Goal: Task Accomplishment & Management: Use online tool/utility

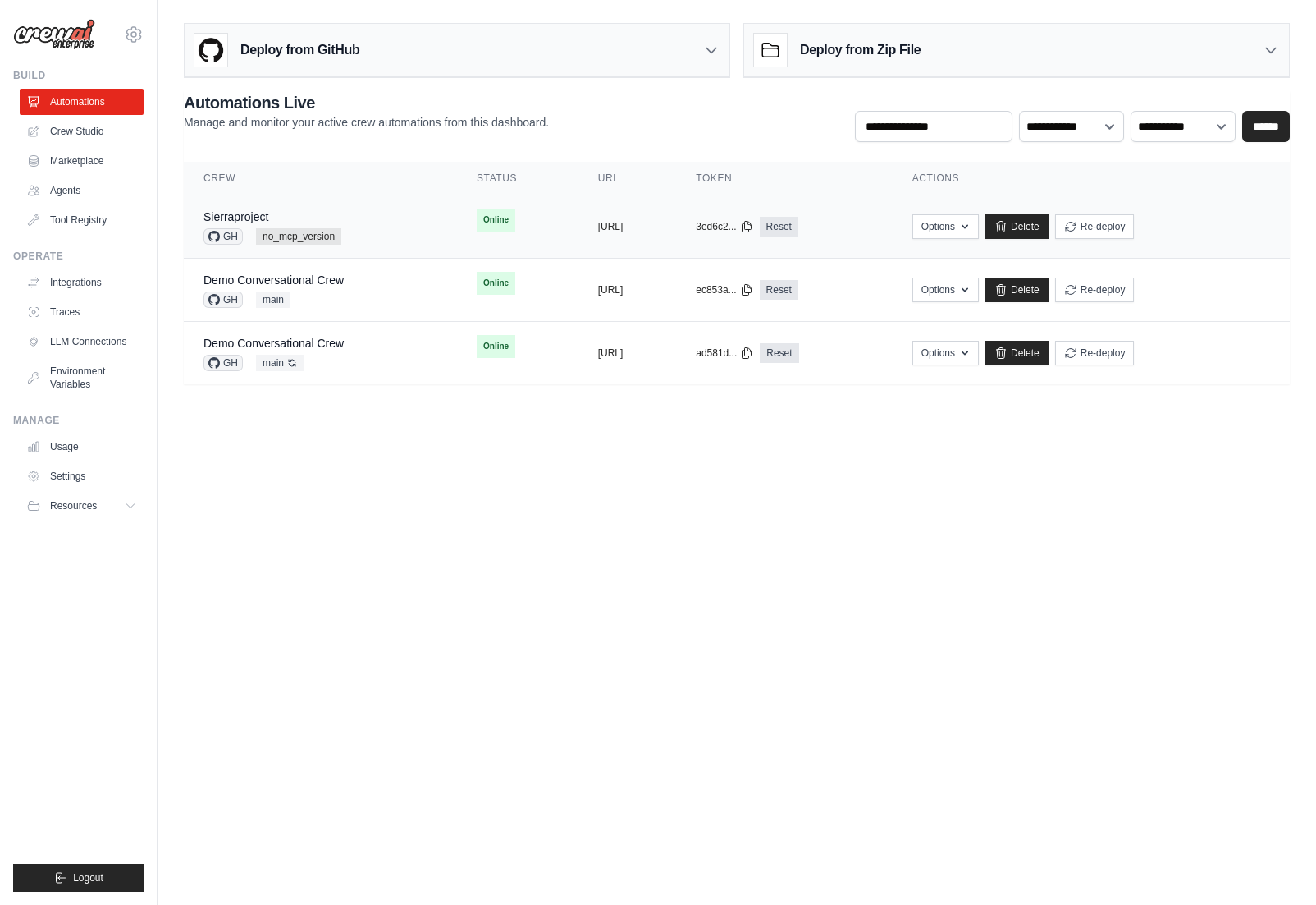
click at [324, 226] on div "Sierraproject GH no_mcp_version" at bounding box center [273, 226] width 138 height 36
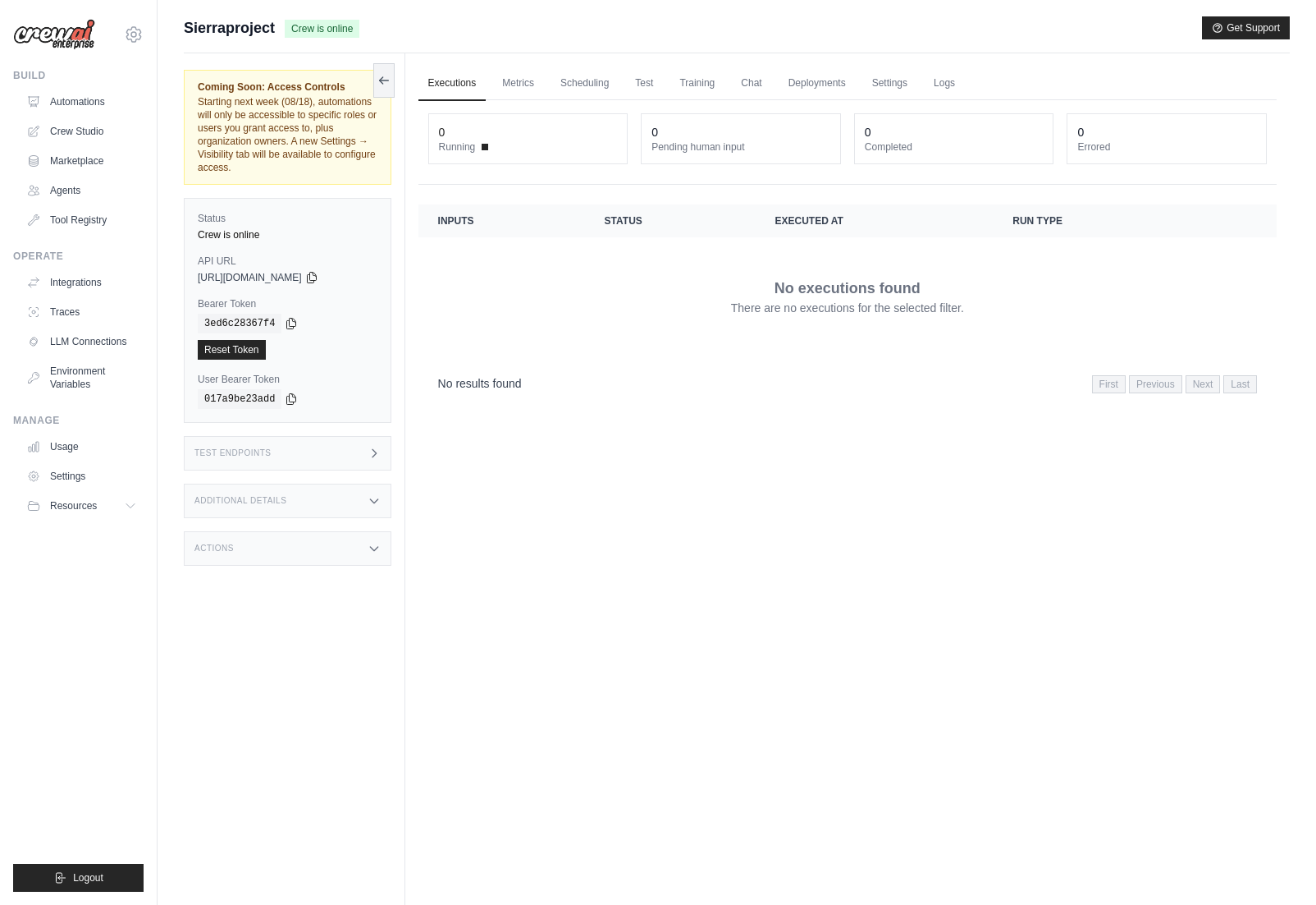
click at [316, 465] on div "Test Endpoints" at bounding box center [287, 453] width 208 height 35
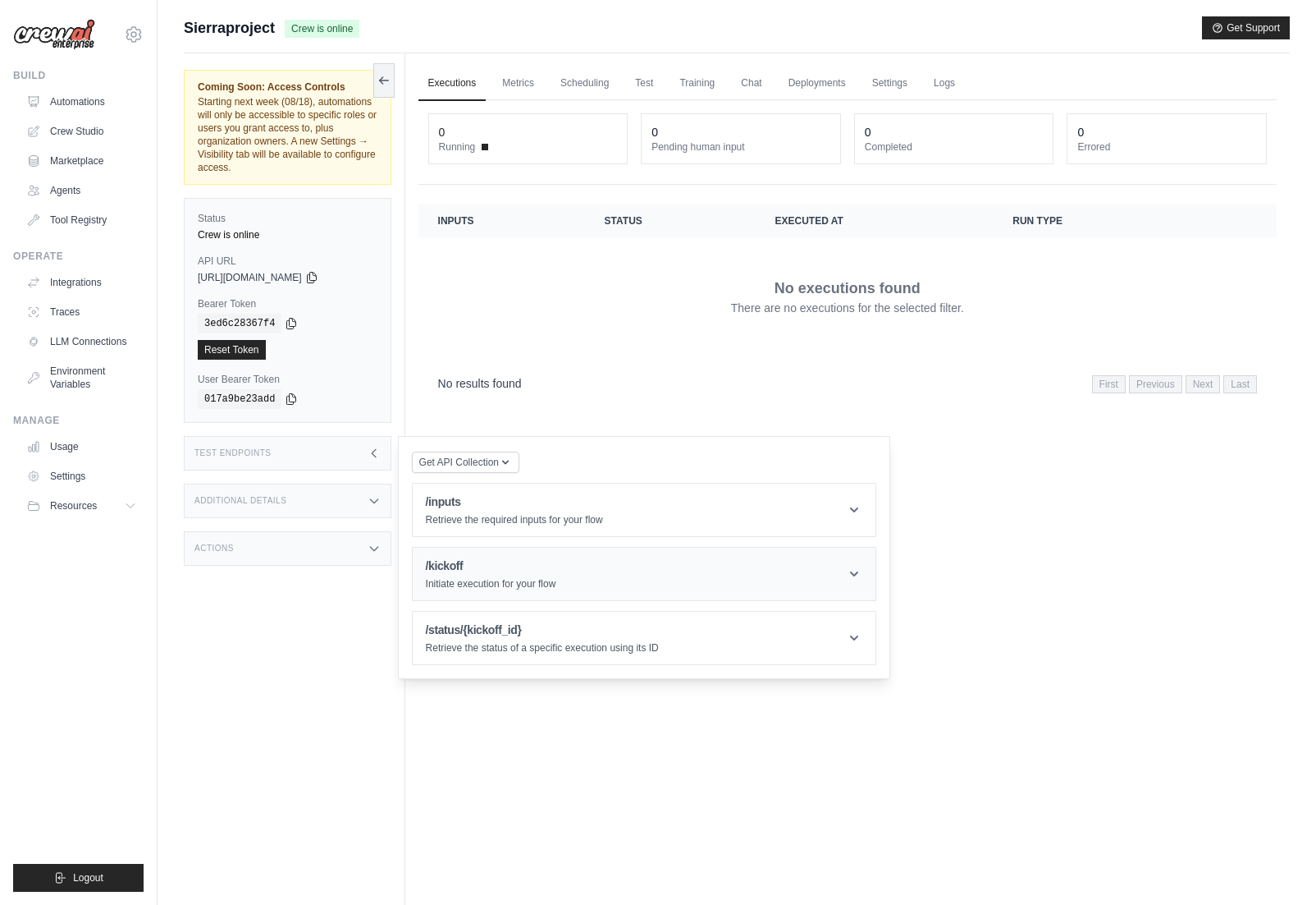
click at [462, 569] on h1 "/kickoff" at bounding box center [491, 565] width 130 height 17
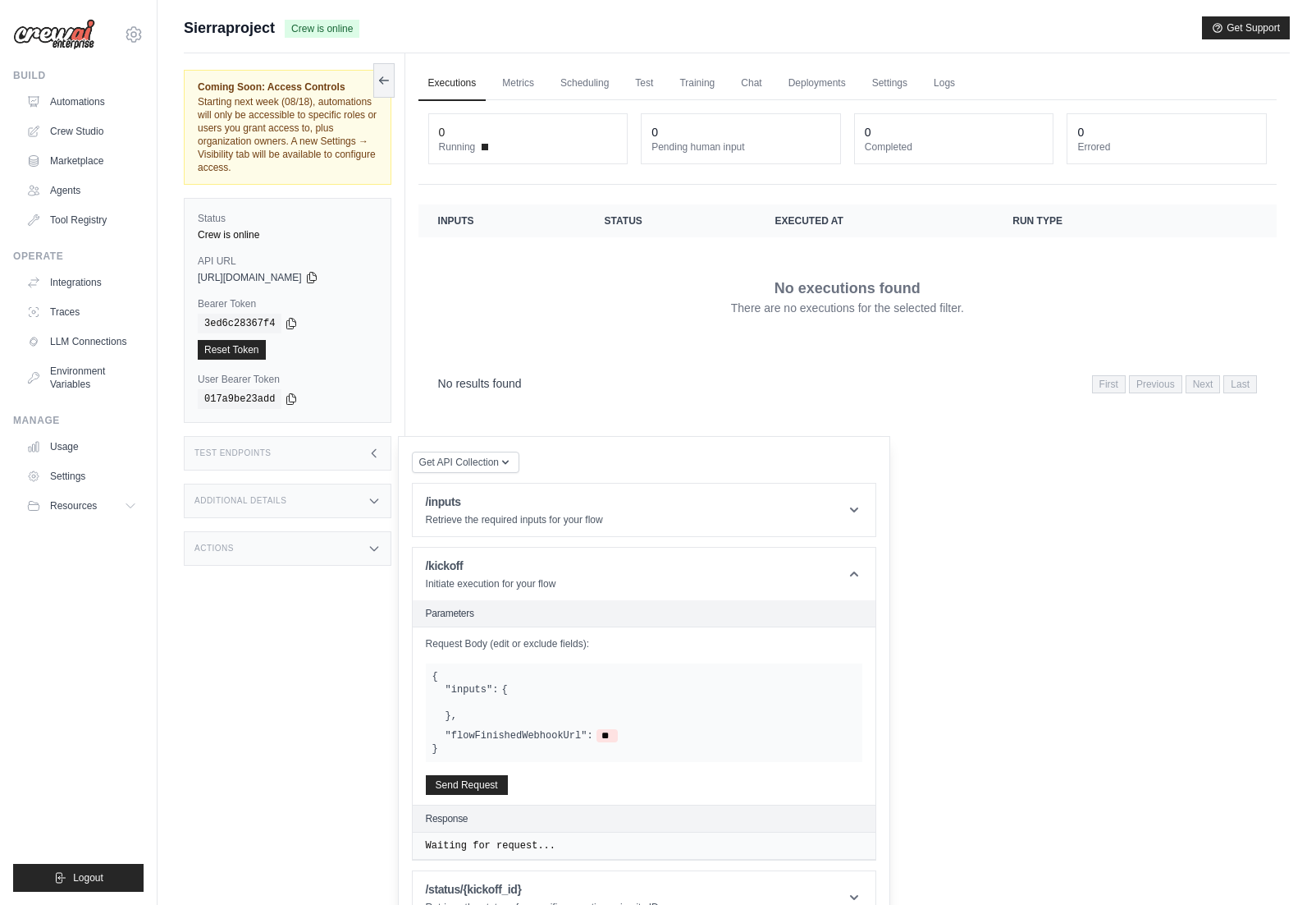
scroll to position [70, 0]
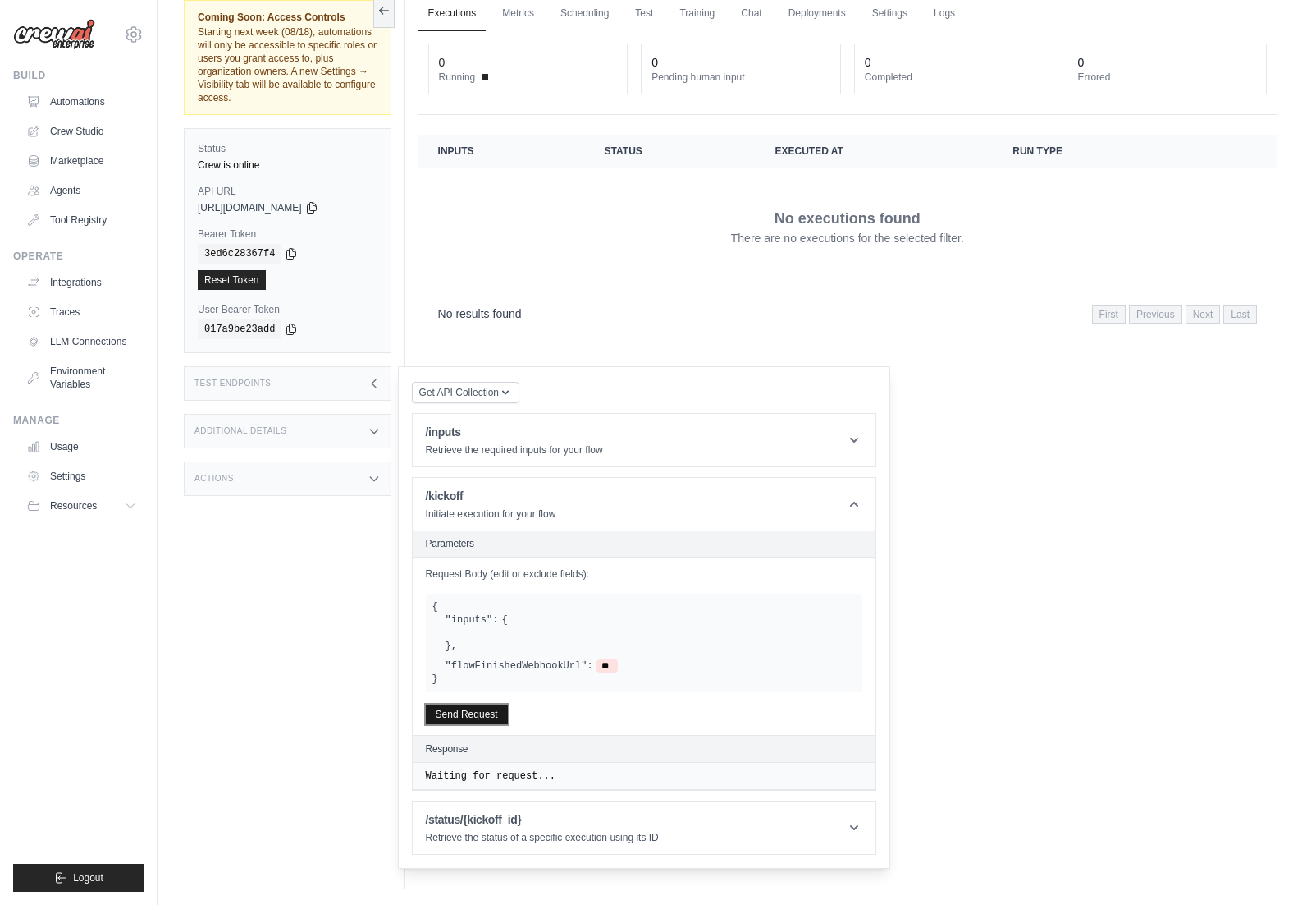
click at [481, 712] on button "Send Request" at bounding box center [467, 715] width 82 height 19
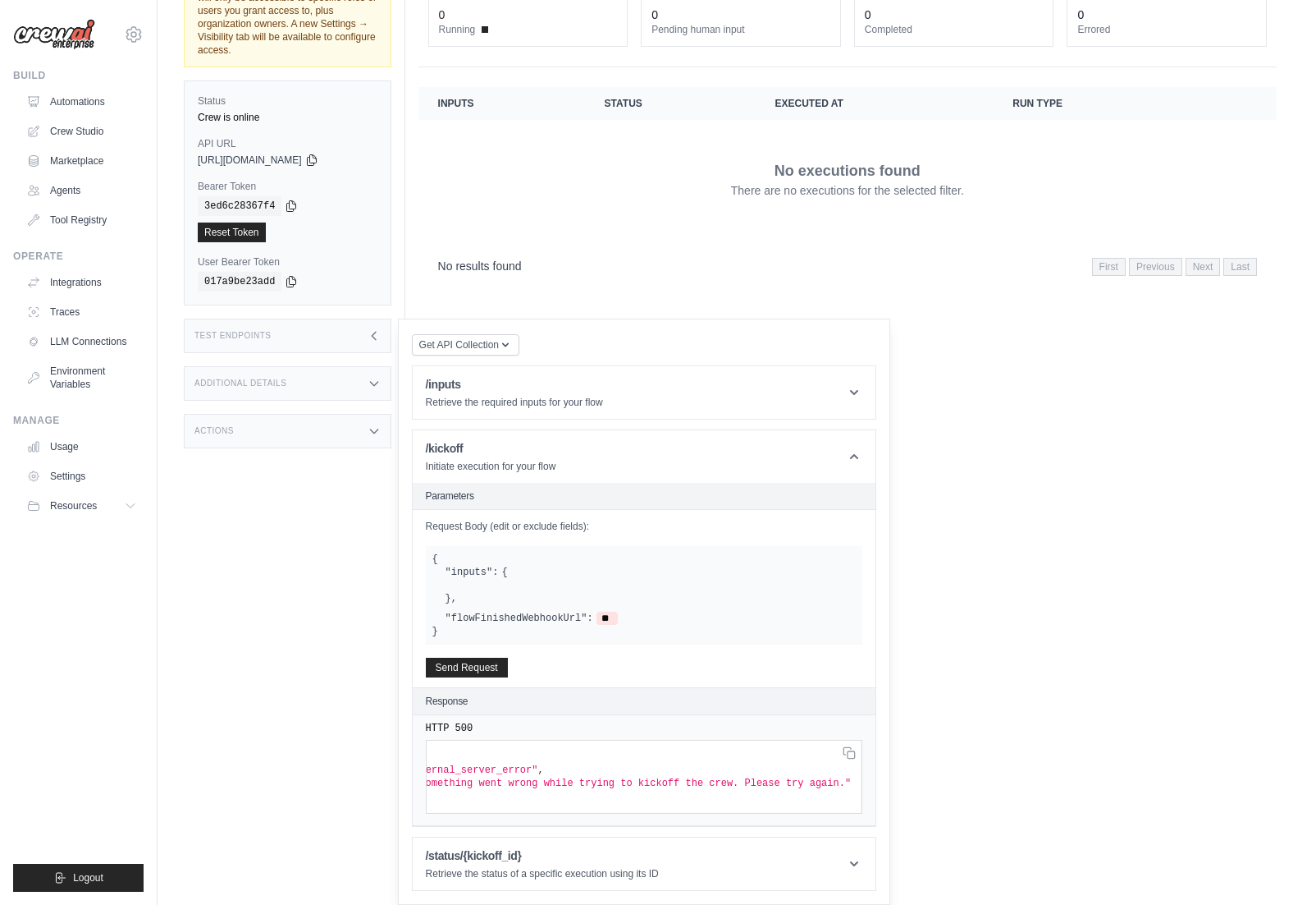
scroll to position [0, 0]
click at [379, 341] on icon at bounding box center [375, 336] width 14 height 14
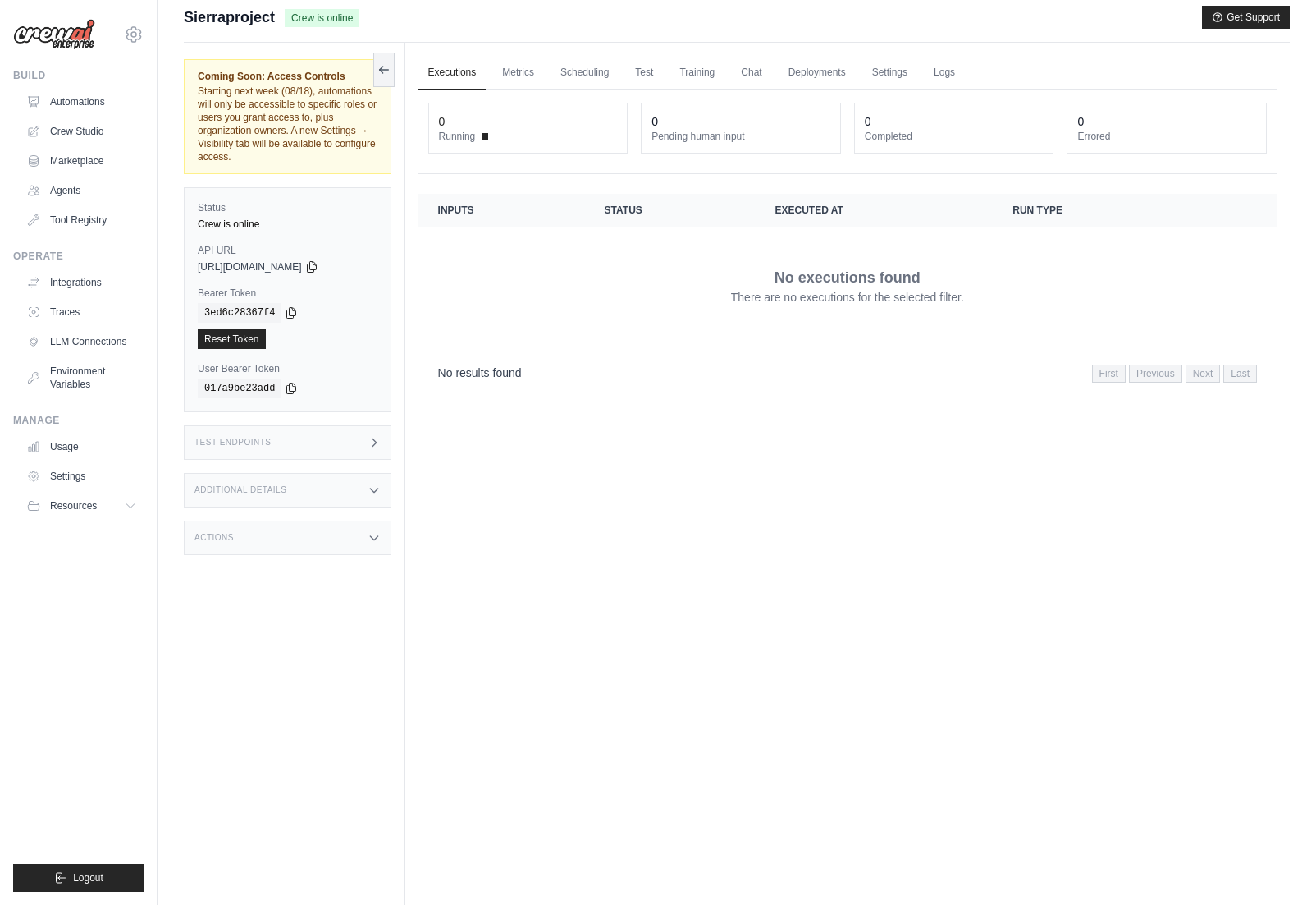
scroll to position [4, 0]
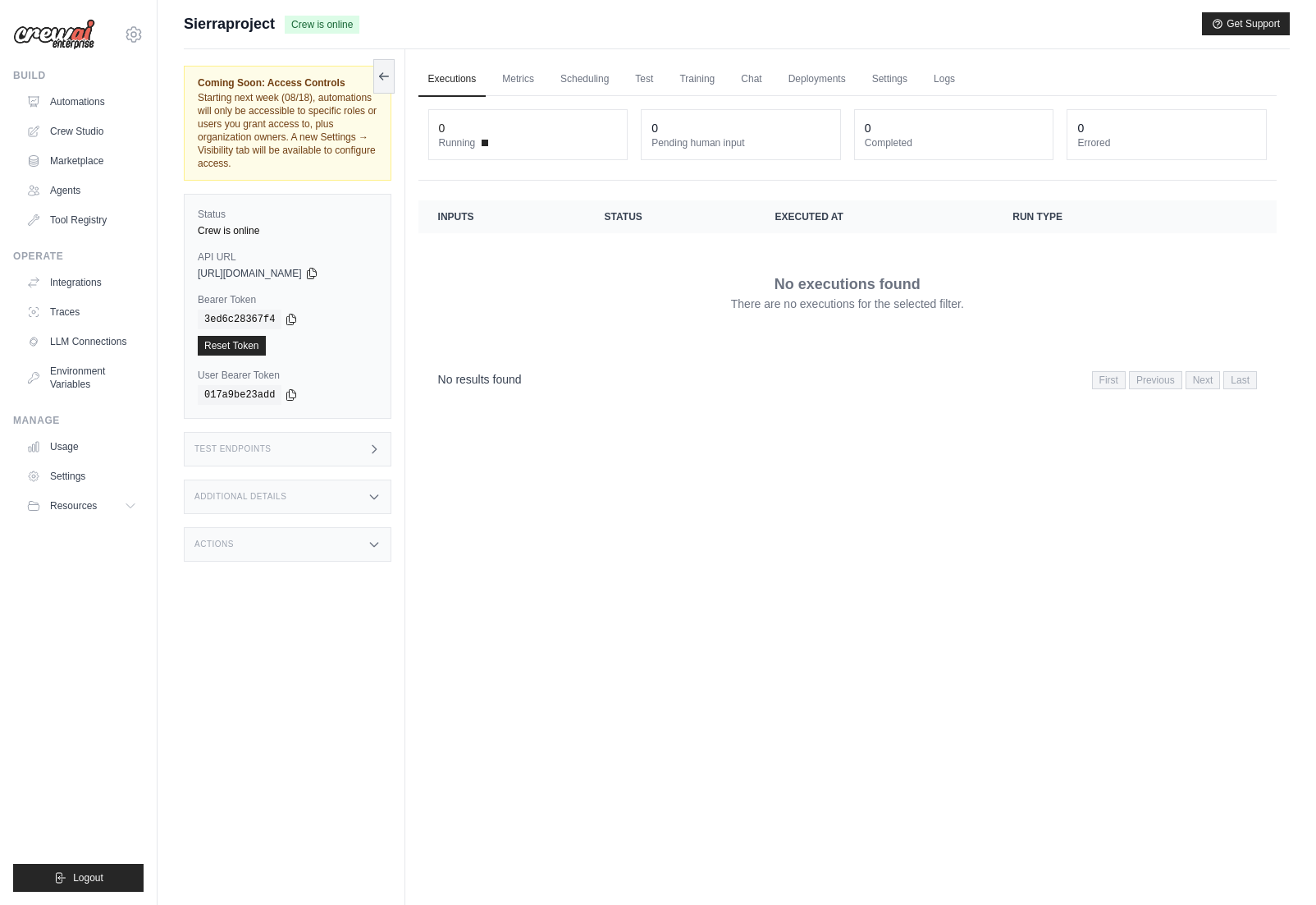
click at [370, 455] on div "Test Endpoints" at bounding box center [287, 450] width 208 height 35
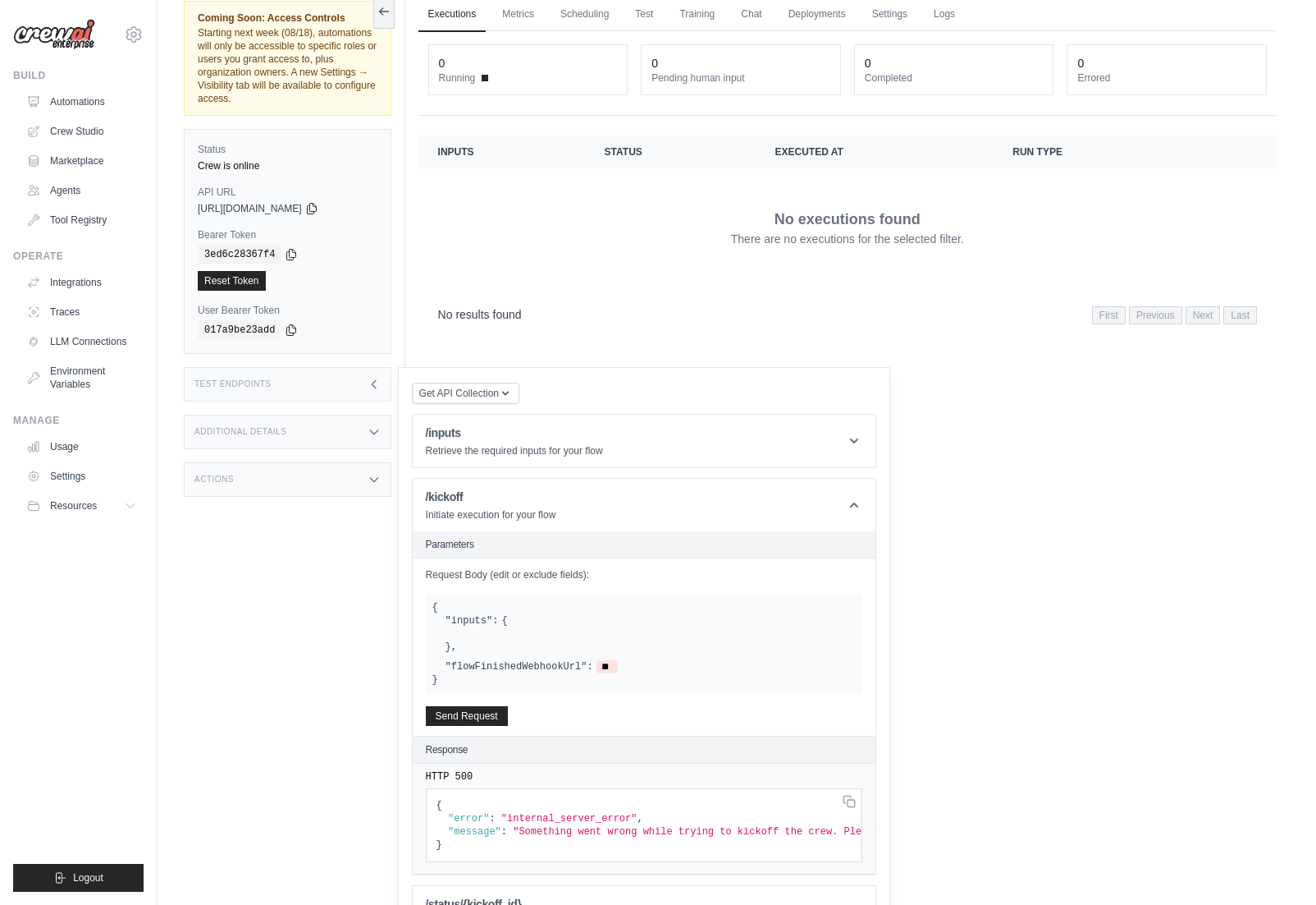
scroll to position [118, 0]
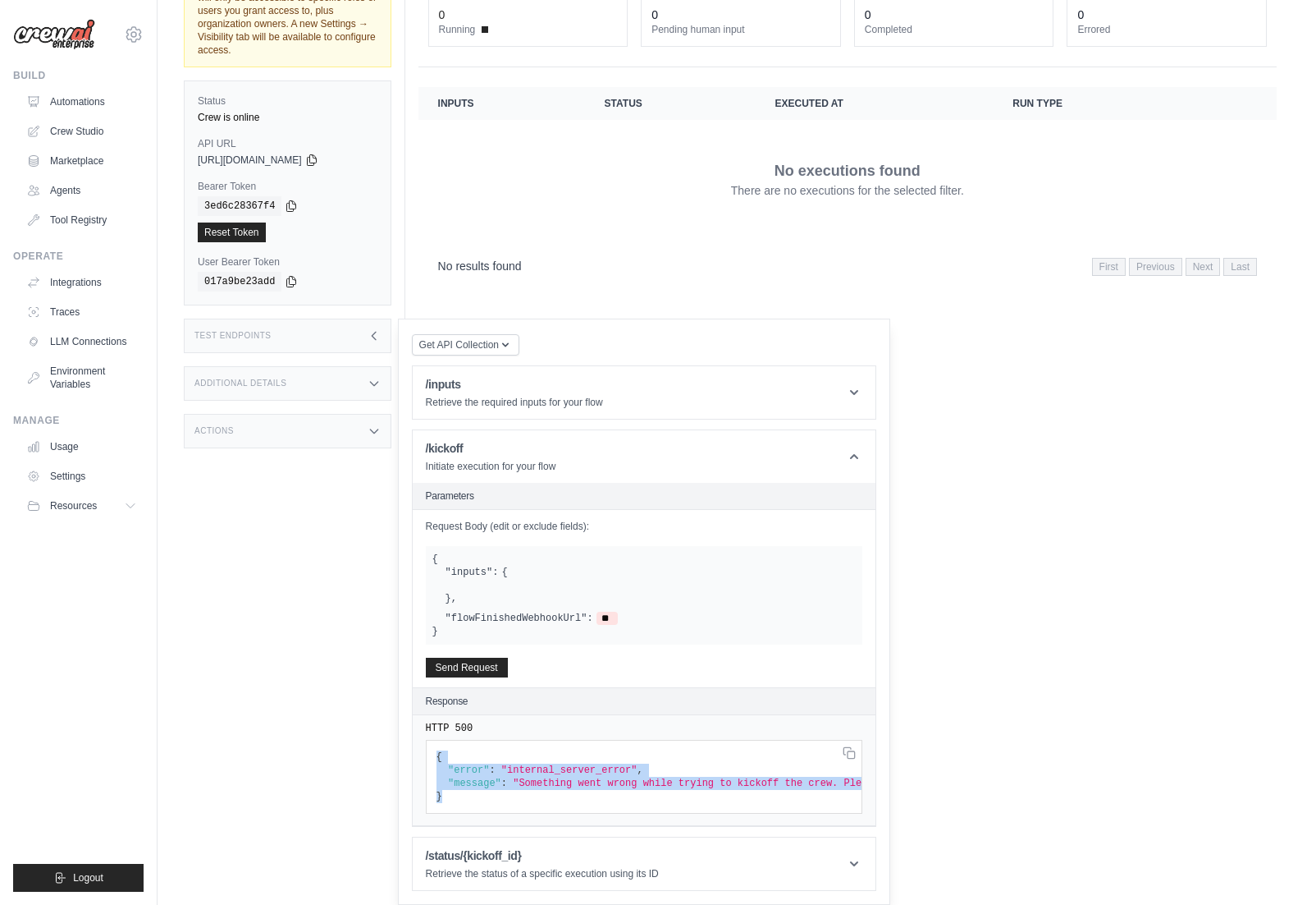
drag, startPoint x: 500, startPoint y: 806, endPoint x: 429, endPoint y: 757, distance: 86.3
click at [429, 757] on pre "{ "error" : "internal_server_error" , "message" : "Something went wrong while t…" at bounding box center [644, 777] width 437 height 74
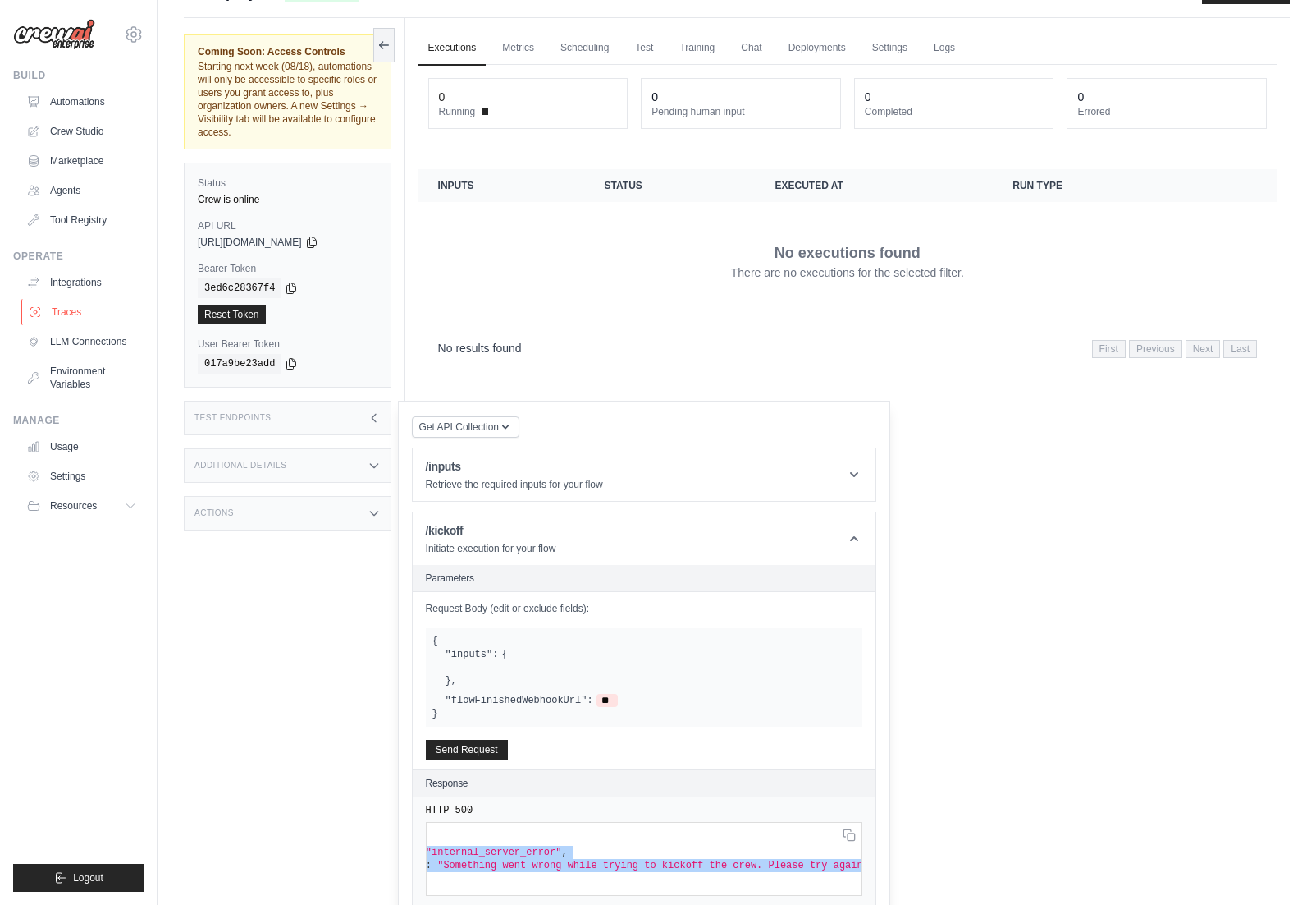
scroll to position [0, 0]
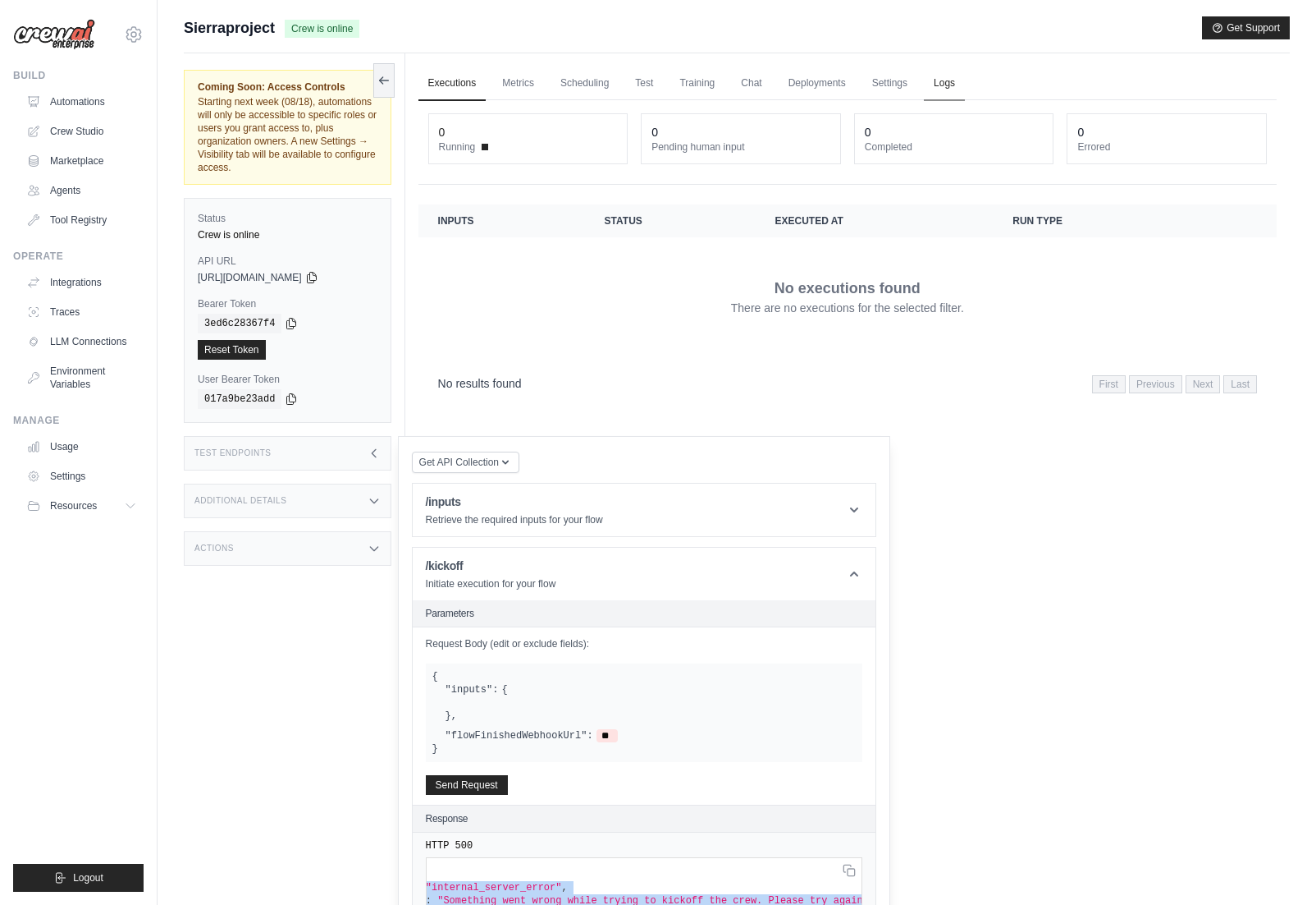
click at [939, 79] on link "Logs" at bounding box center [944, 84] width 41 height 35
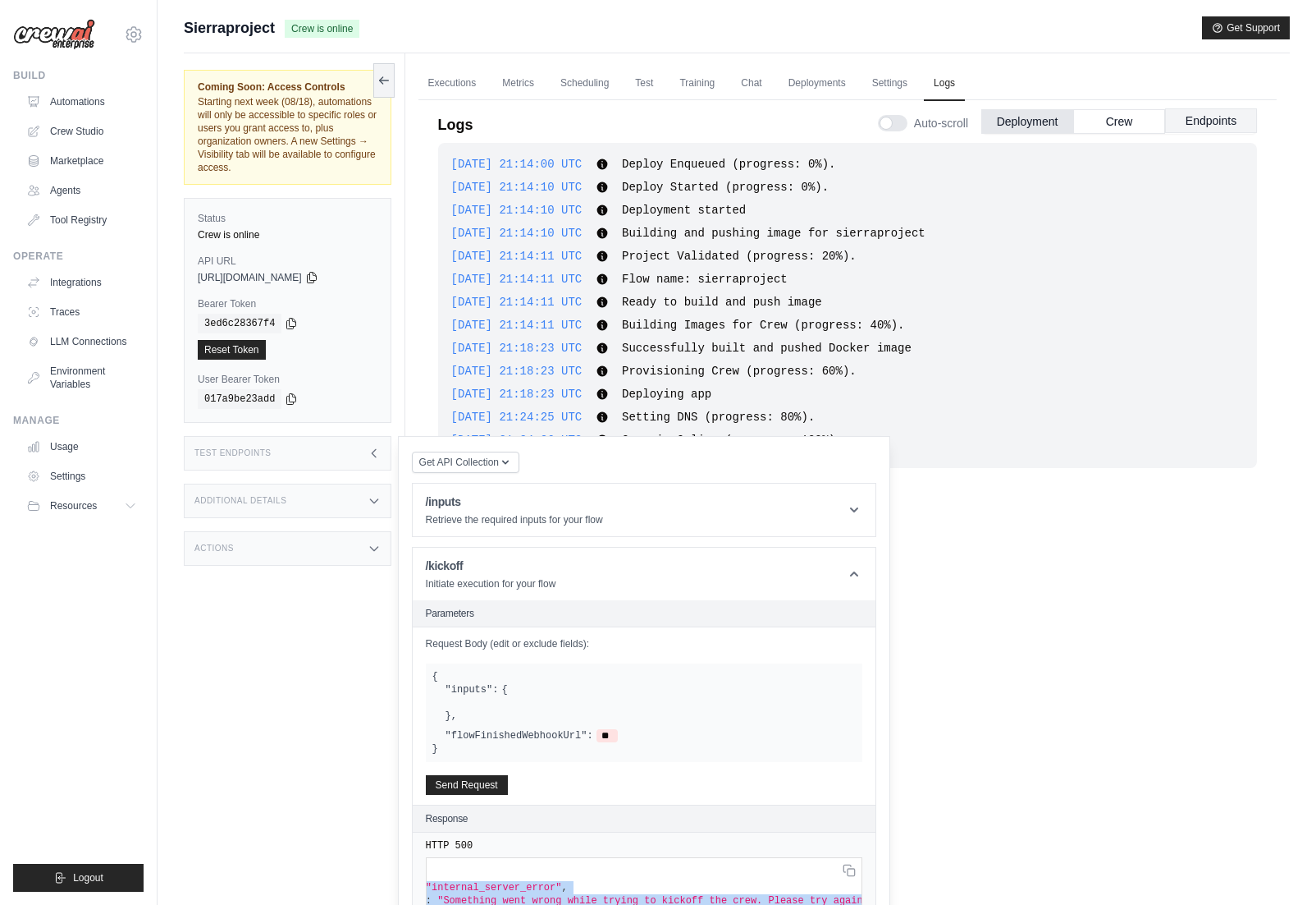
click at [1207, 116] on button "Endpoints" at bounding box center [1211, 120] width 92 height 24
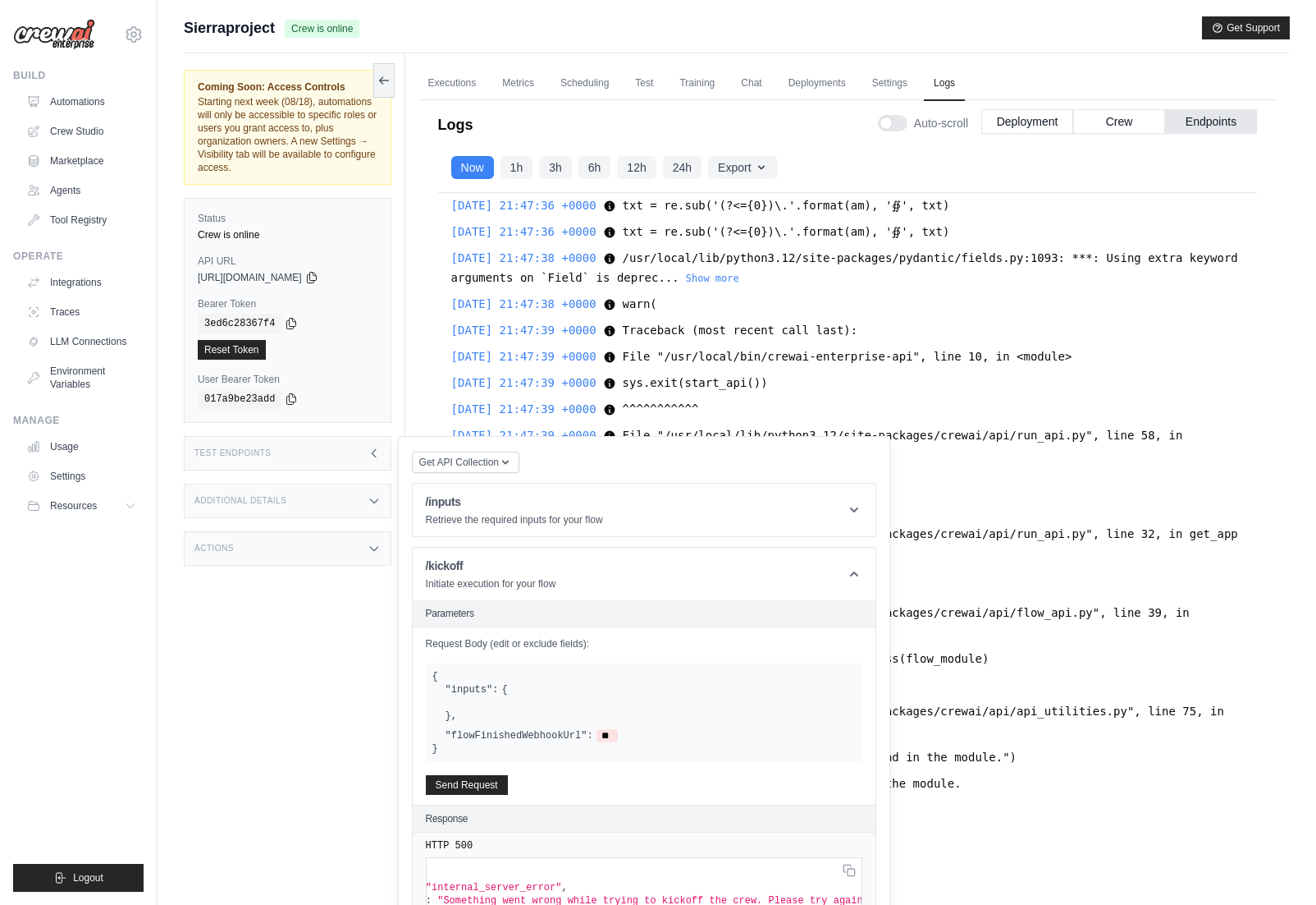
click at [358, 448] on div "Test Endpoints" at bounding box center [287, 453] width 208 height 35
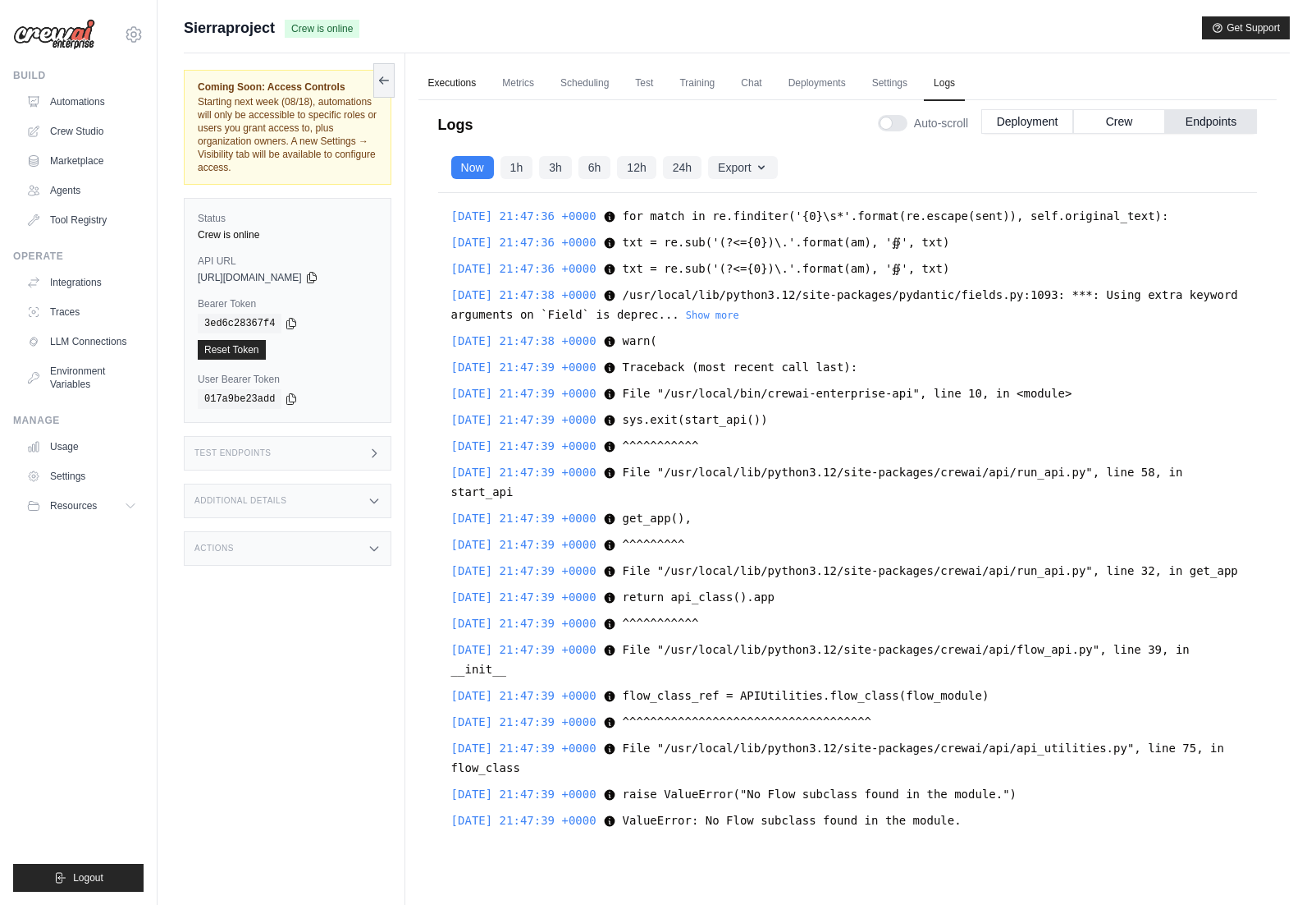
click at [444, 84] on link "Executions" at bounding box center [452, 84] width 68 height 35
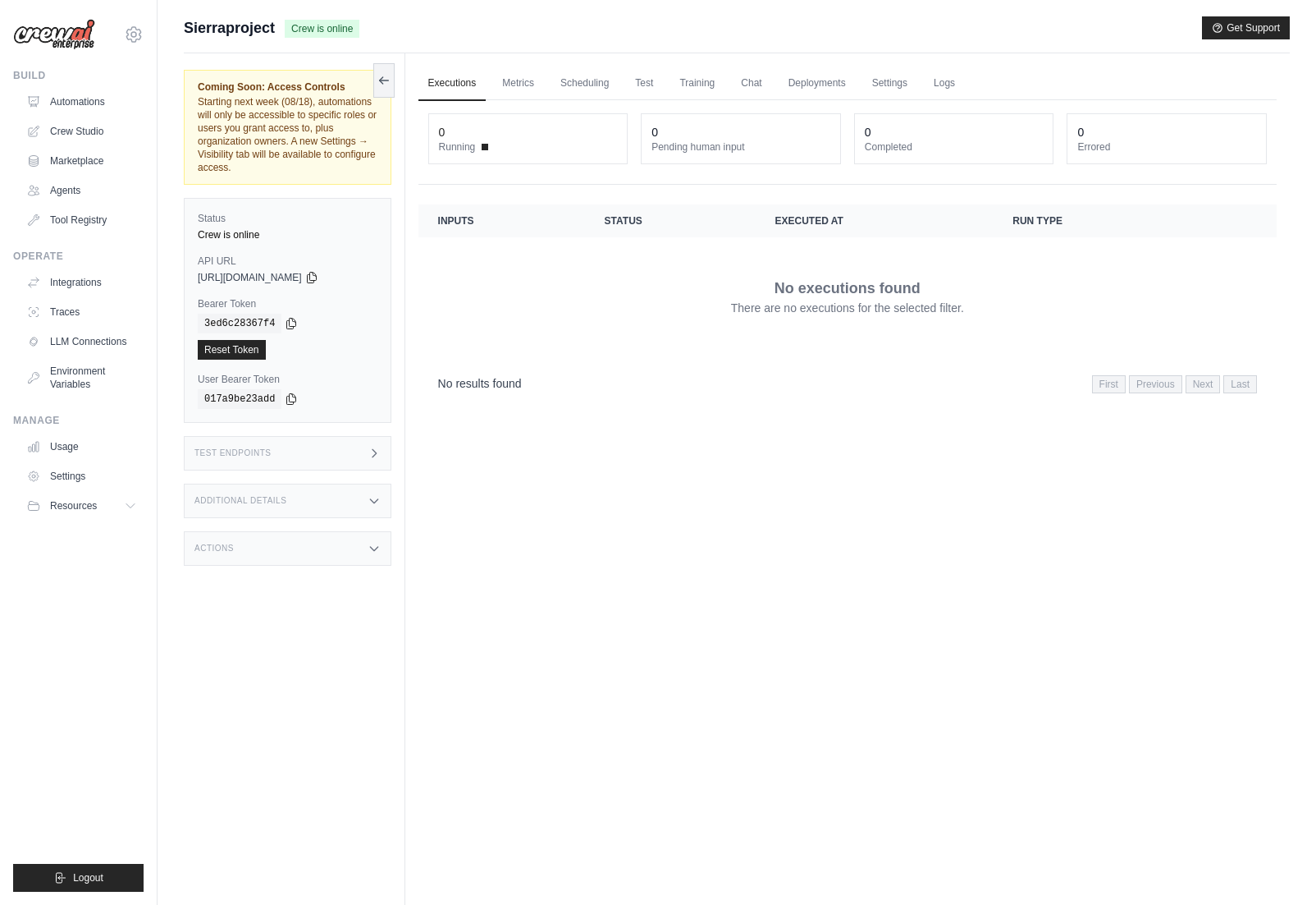
click at [327, 441] on div "Test Endpoints" at bounding box center [287, 453] width 208 height 35
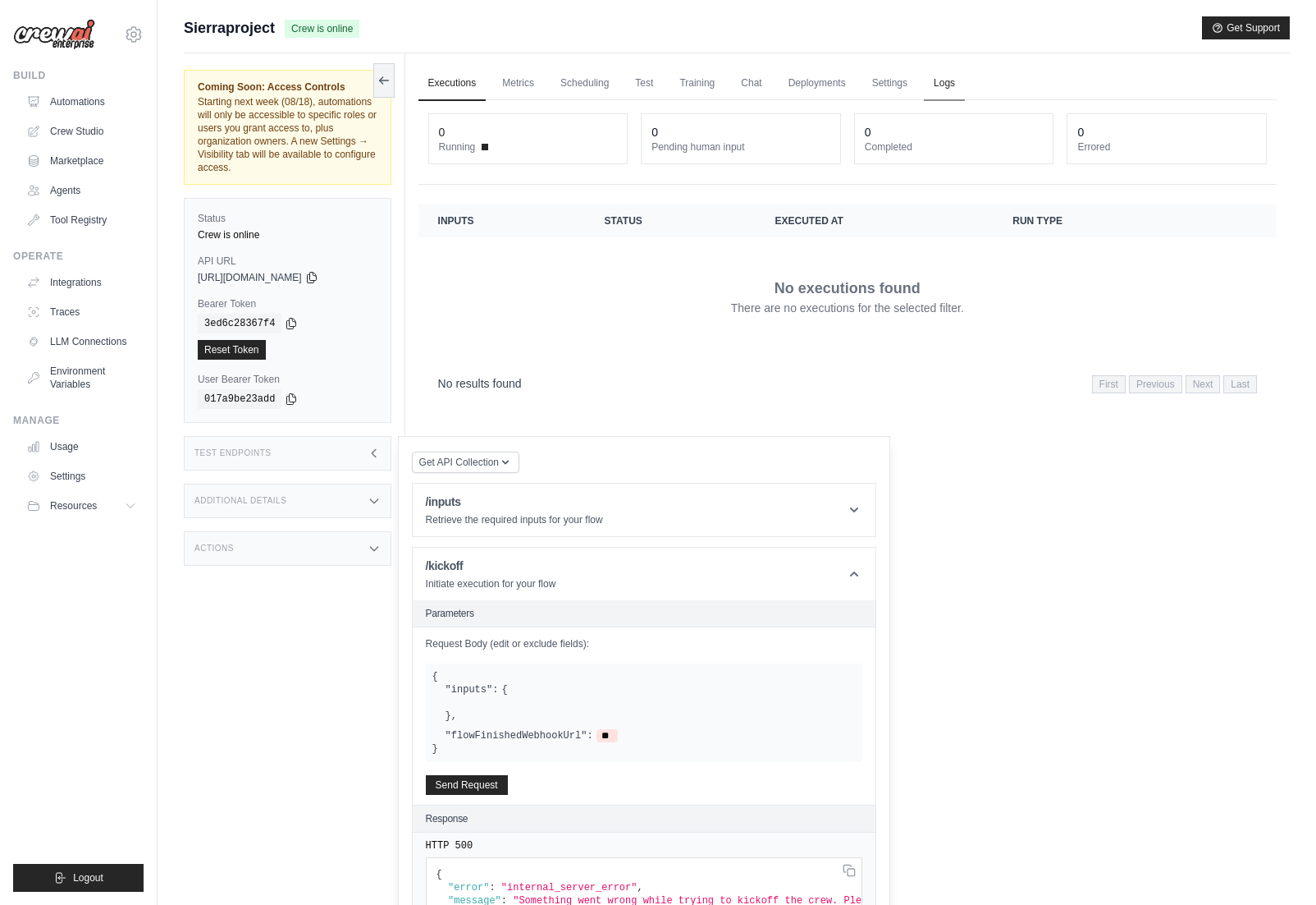
click at [937, 92] on link "Logs" at bounding box center [944, 84] width 41 height 35
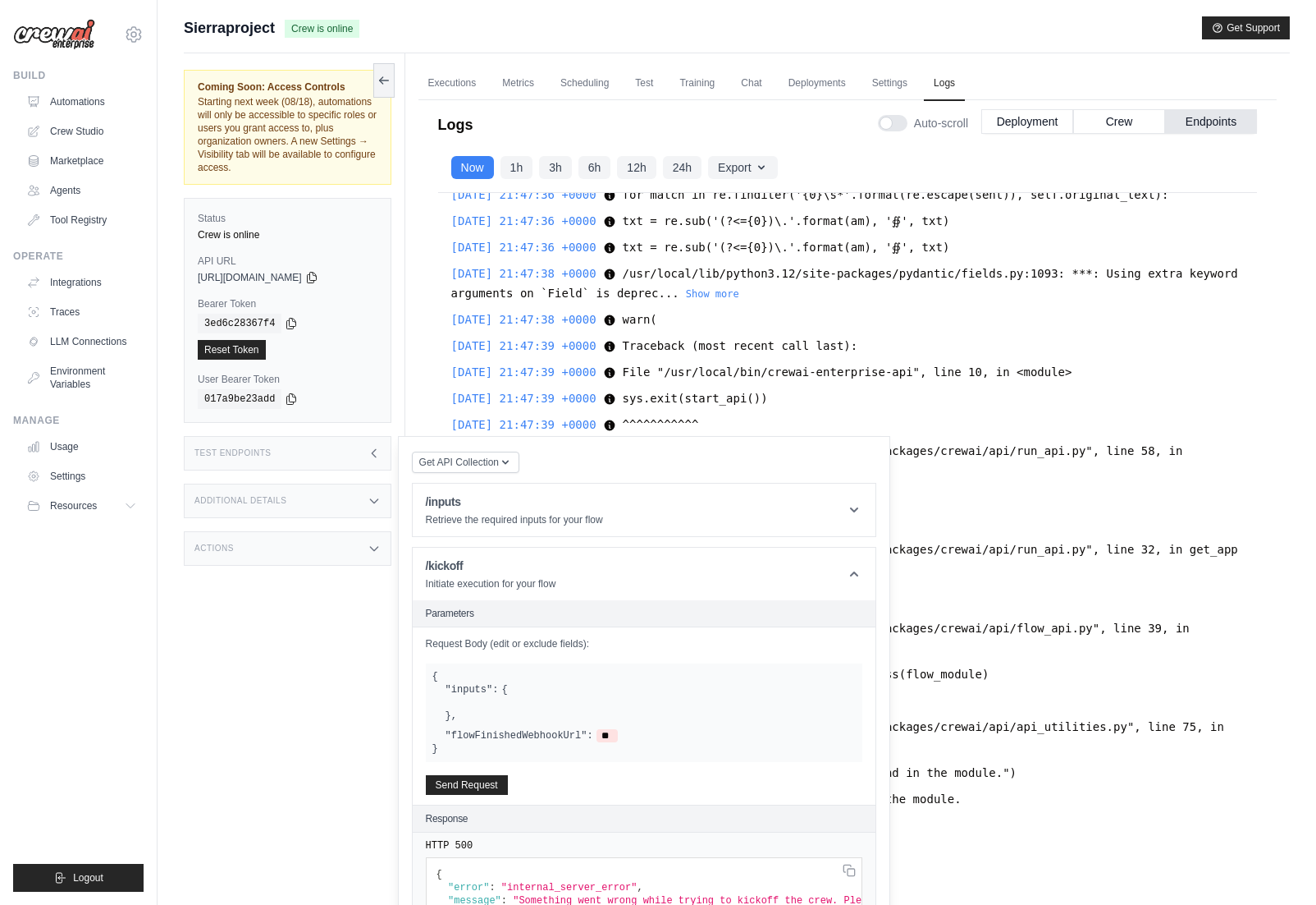
scroll to position [31, 0]
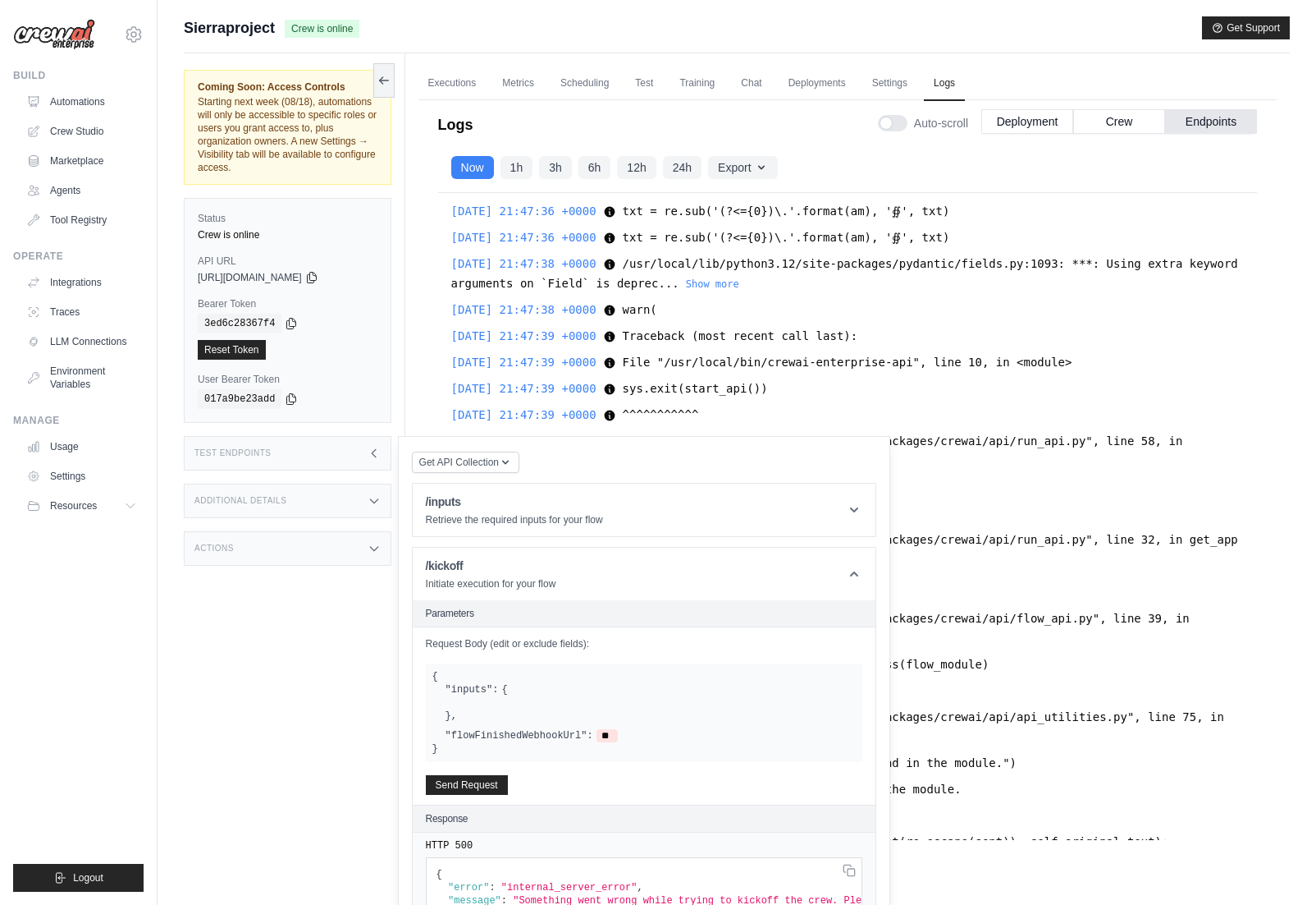
click at [373, 444] on div "Test Endpoints" at bounding box center [287, 453] width 208 height 35
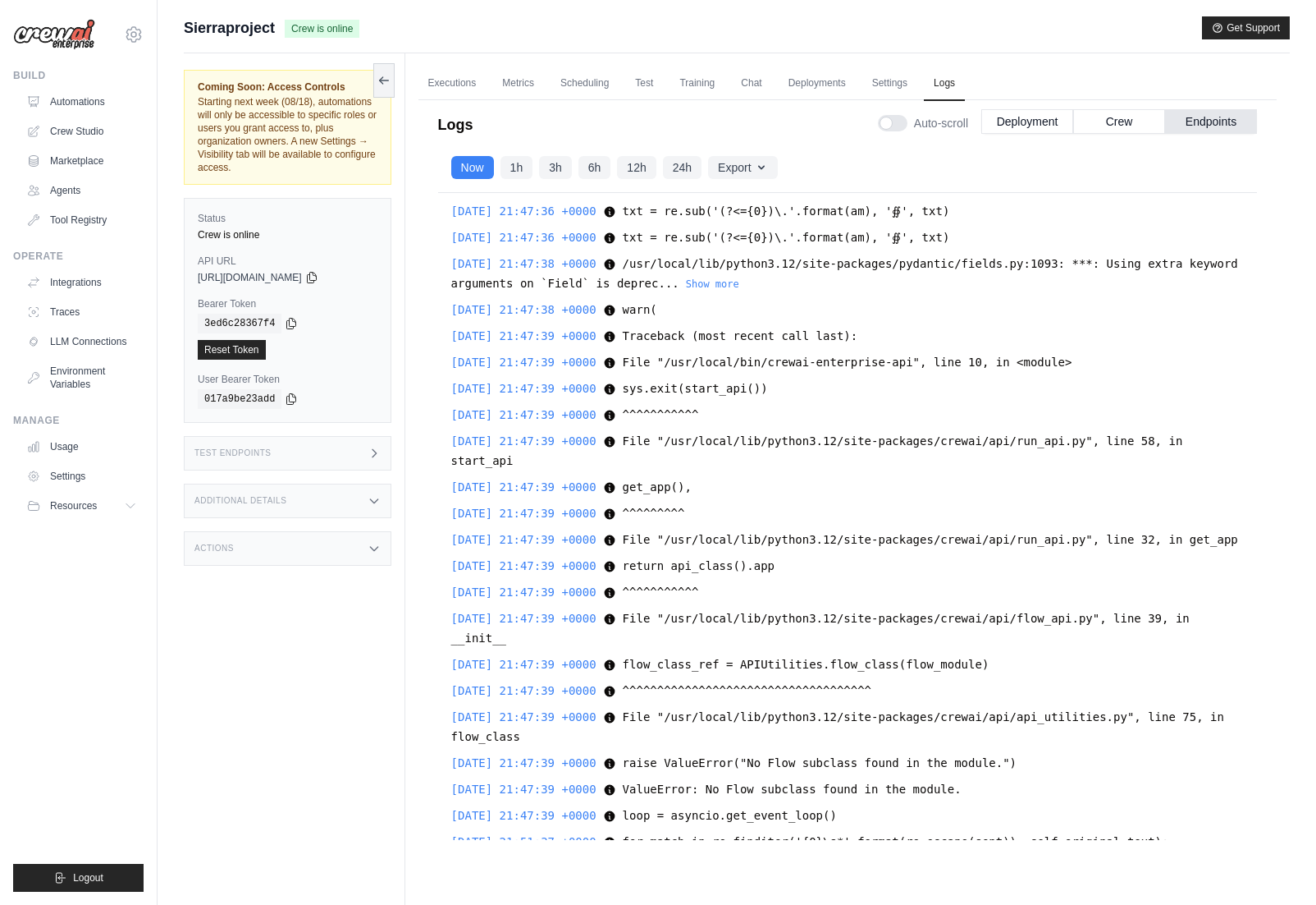
click at [803, 466] on div "2025-08-14 21:47:39 +0000 File "/usr/local/lib/python3.12/site-packages/crewai/…" at bounding box center [847, 451] width 793 height 40
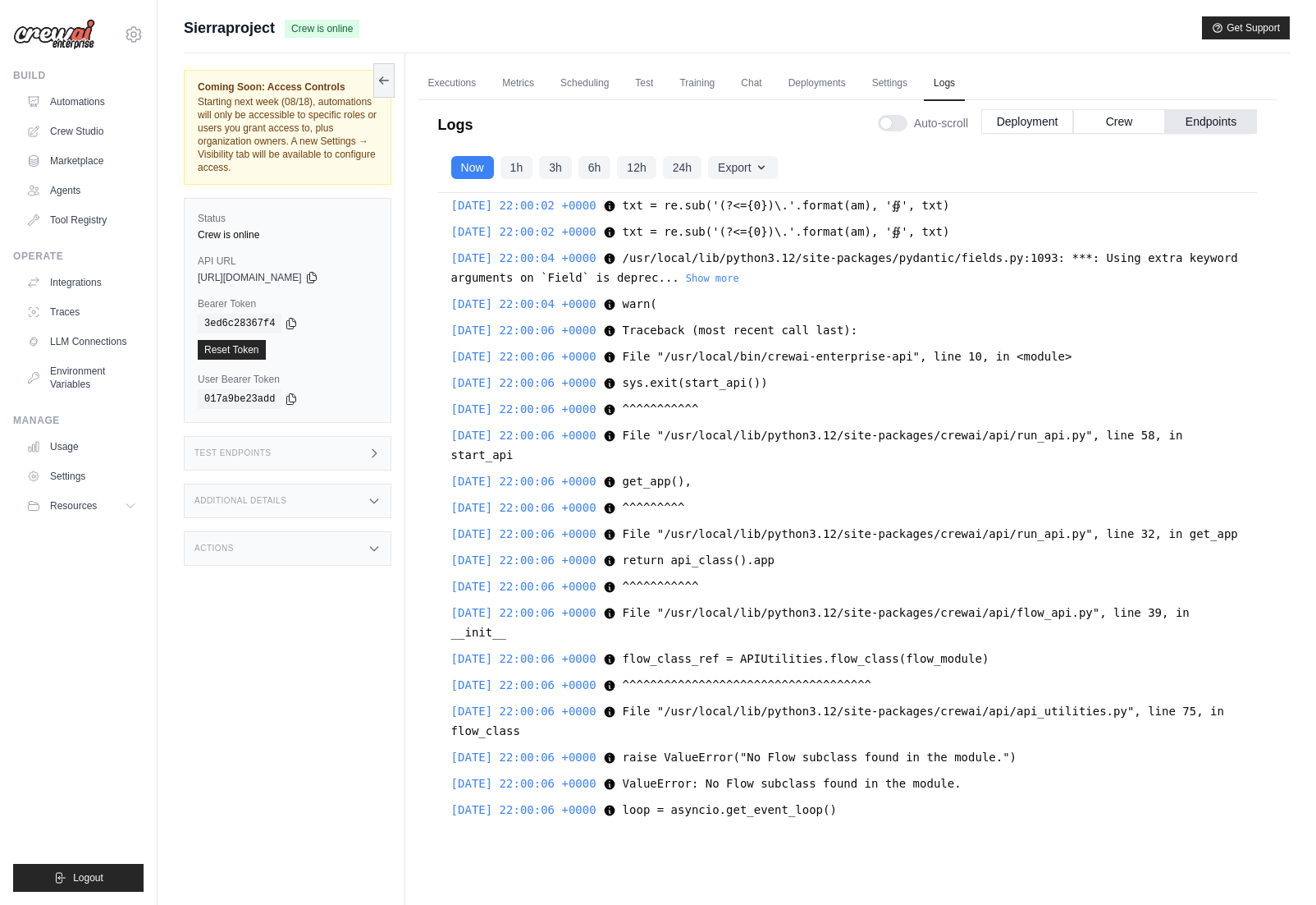
scroll to position [1000, 0]
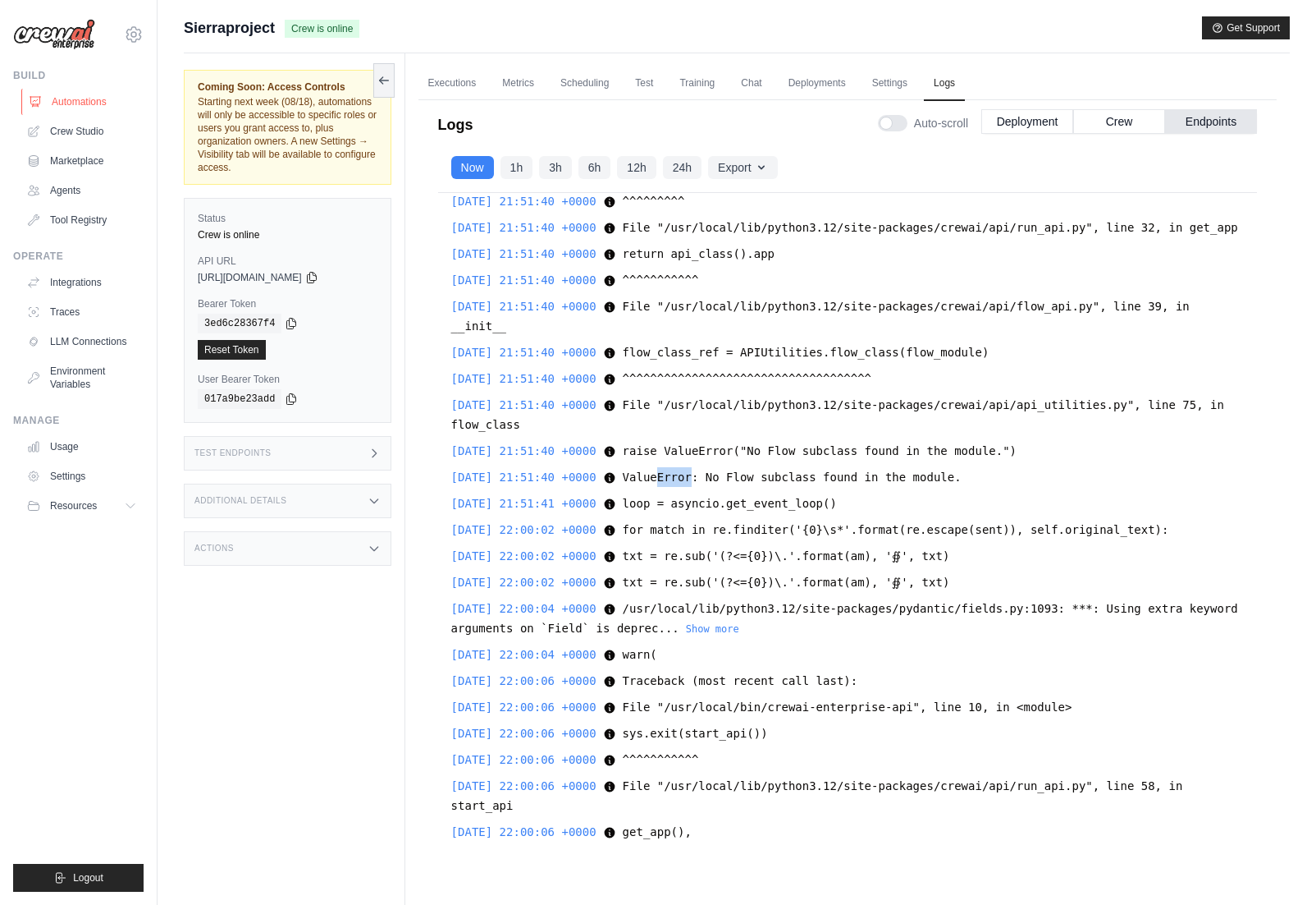
click at [66, 98] on link "Automations" at bounding box center [83, 101] width 124 height 26
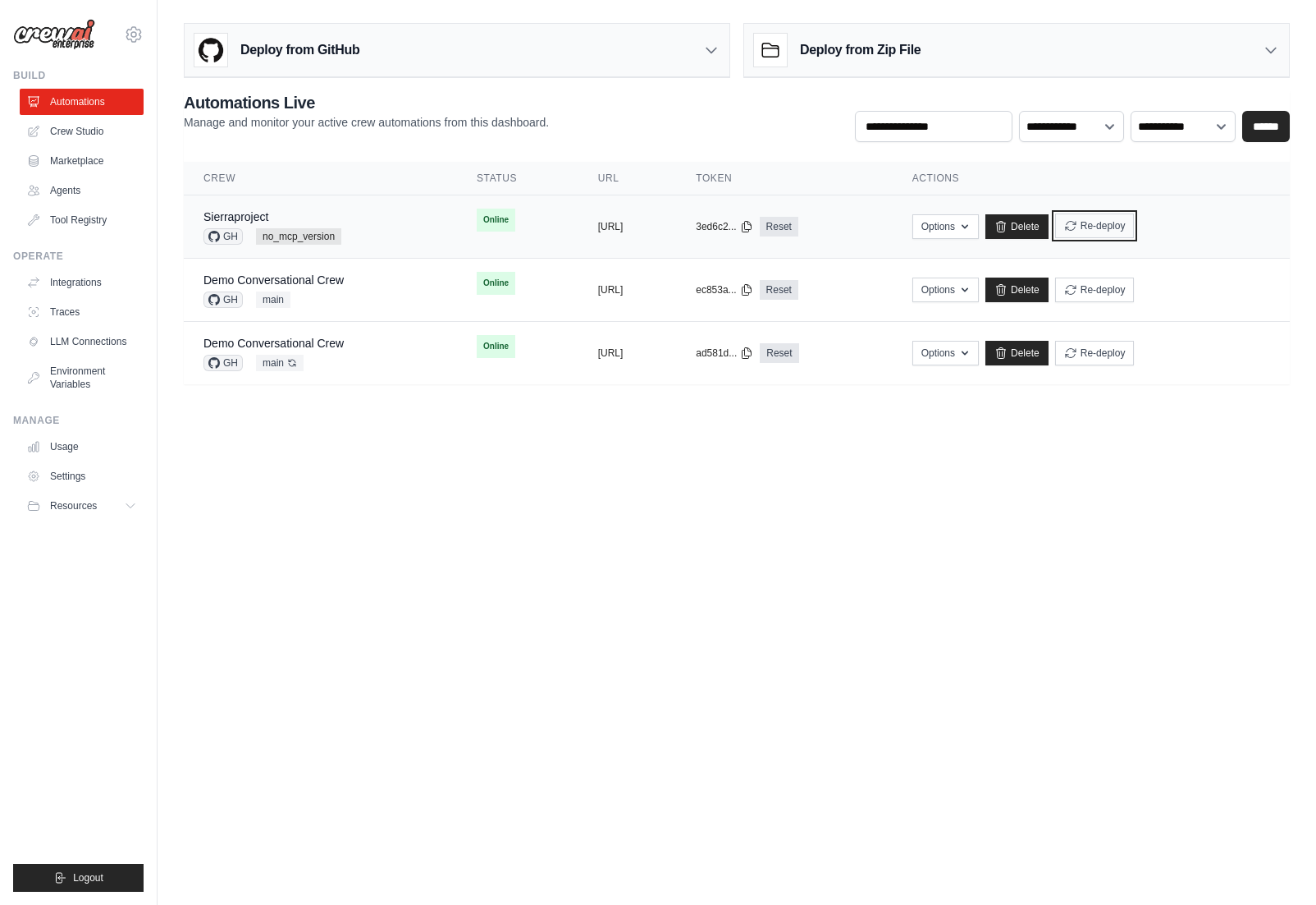
click at [1135, 226] on button "Re-deploy" at bounding box center [1095, 225] width 80 height 24
click at [387, 224] on div "Sierraproject GH no_mcp_version" at bounding box center [320, 226] width 234 height 36
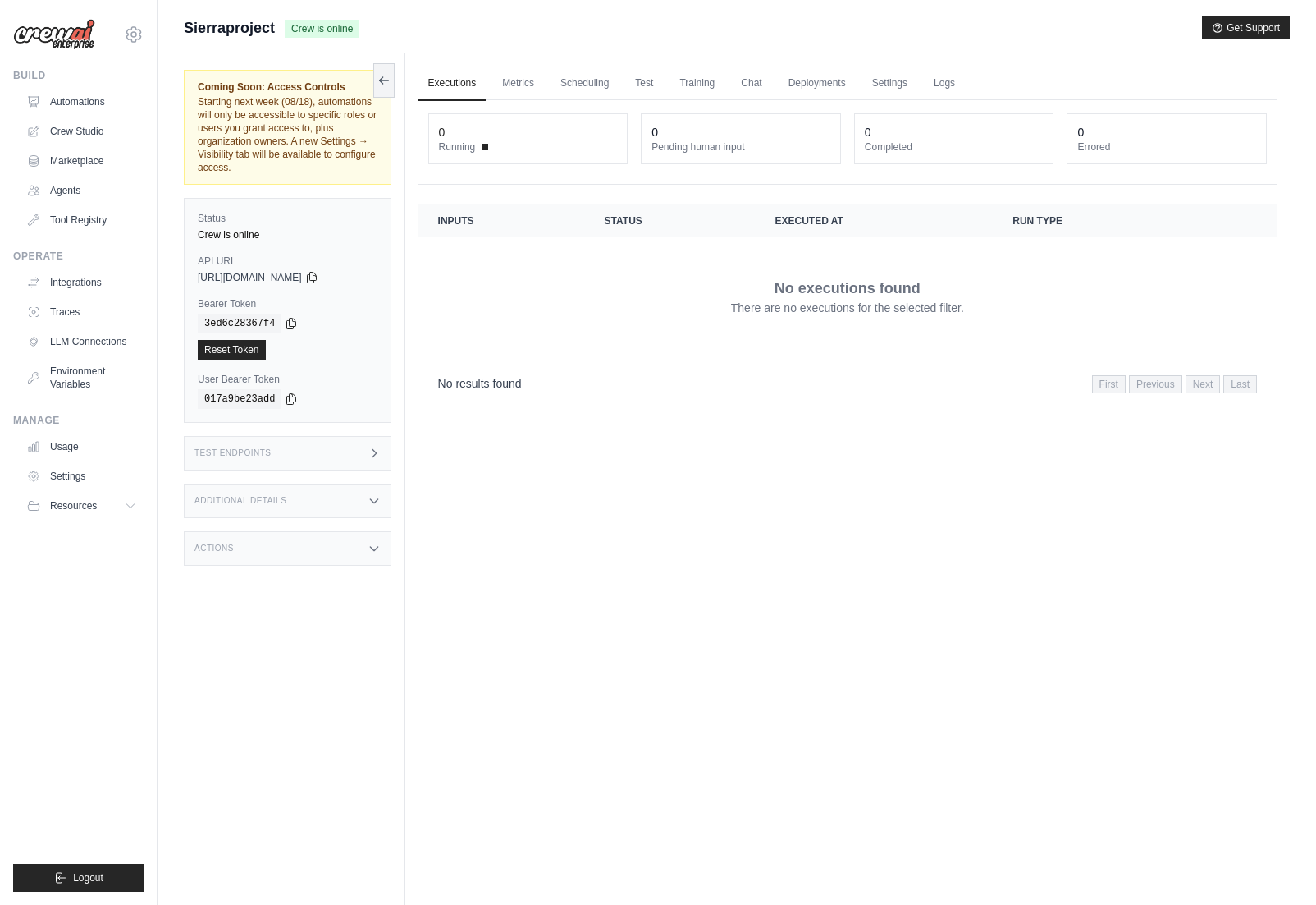
click at [284, 452] on div "Test Endpoints" at bounding box center [287, 453] width 208 height 35
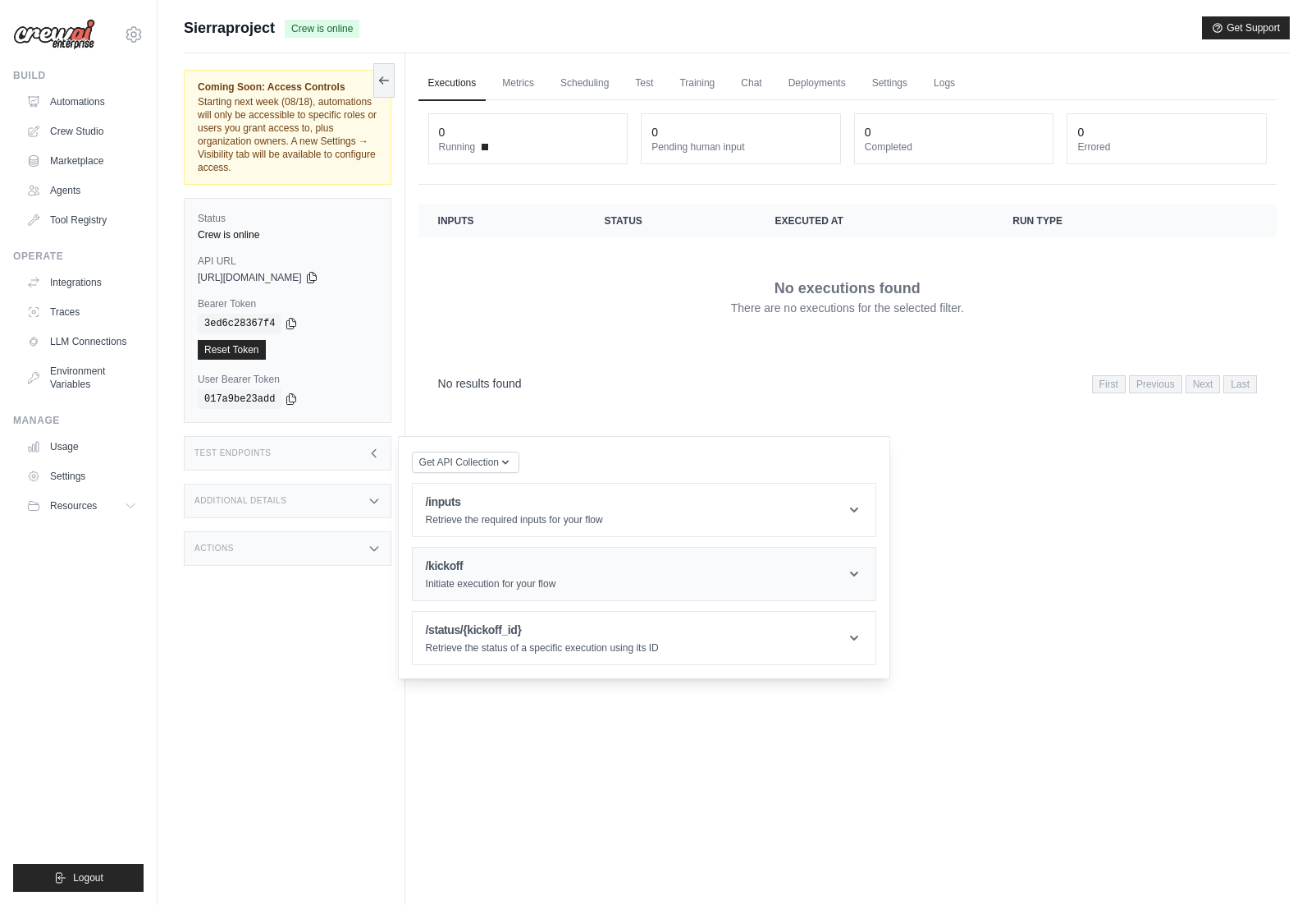
click at [494, 562] on h1 "/kickoff" at bounding box center [491, 565] width 130 height 17
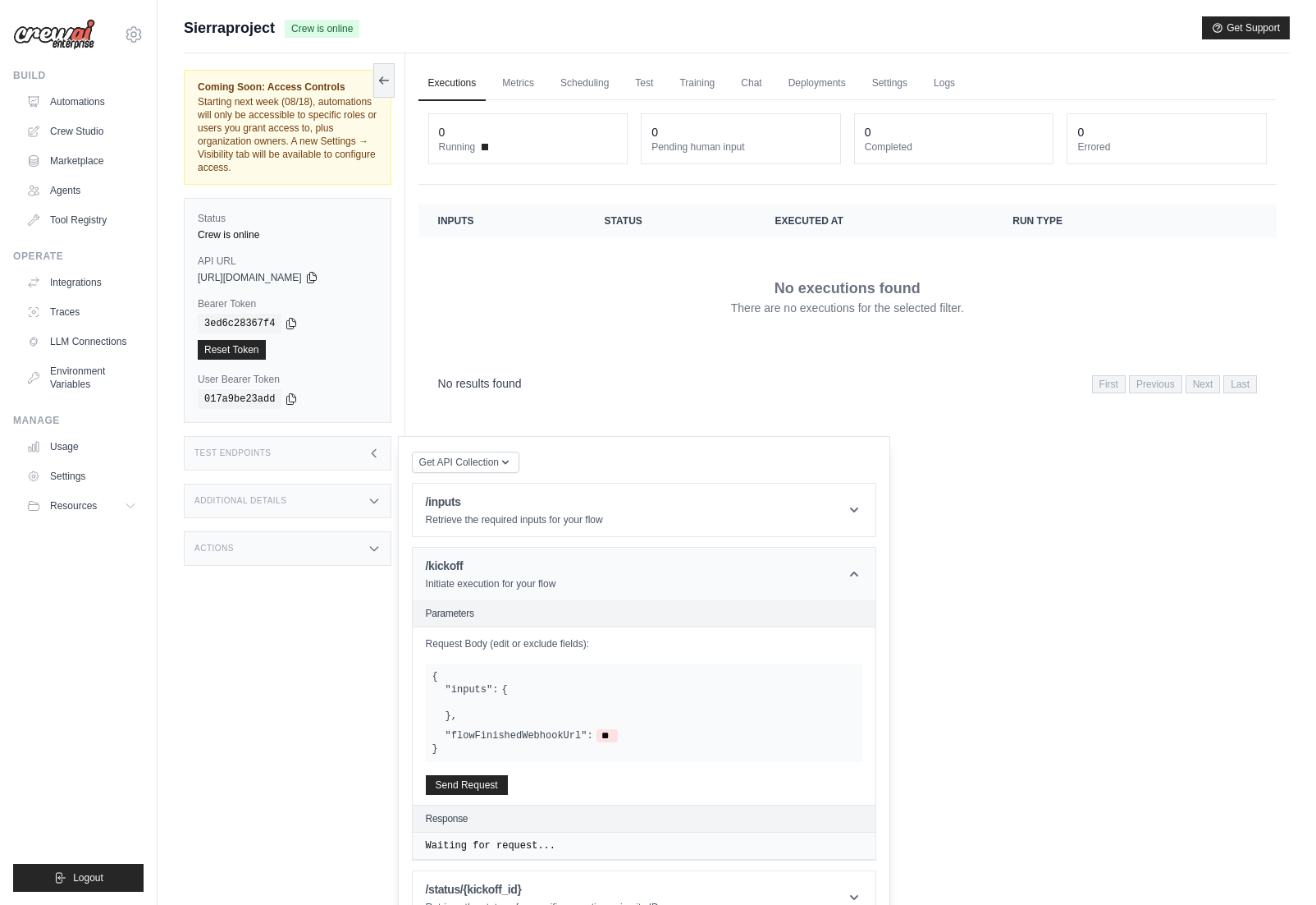
scroll to position [70, 0]
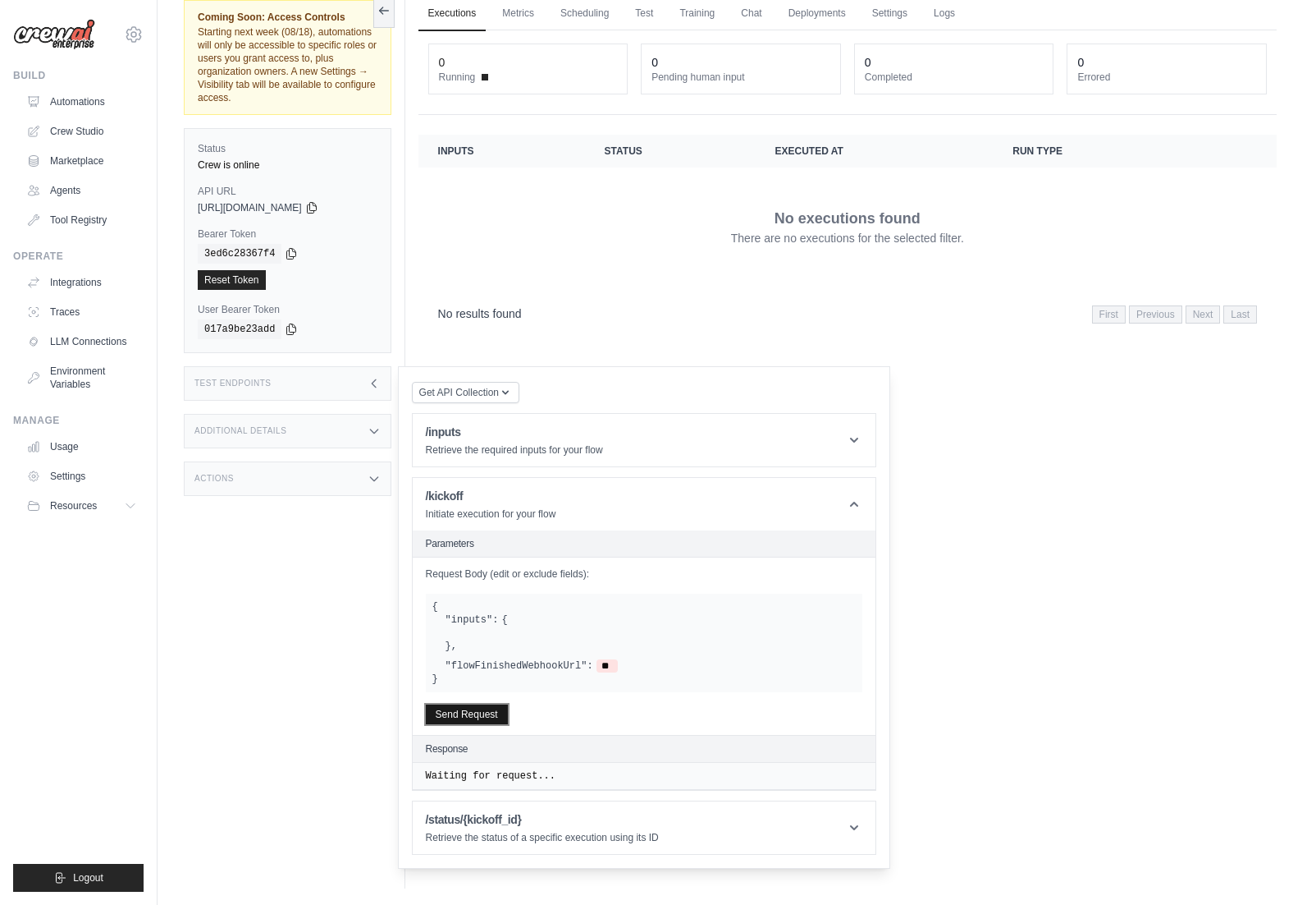
click at [471, 708] on button "Send Request" at bounding box center [467, 715] width 82 height 19
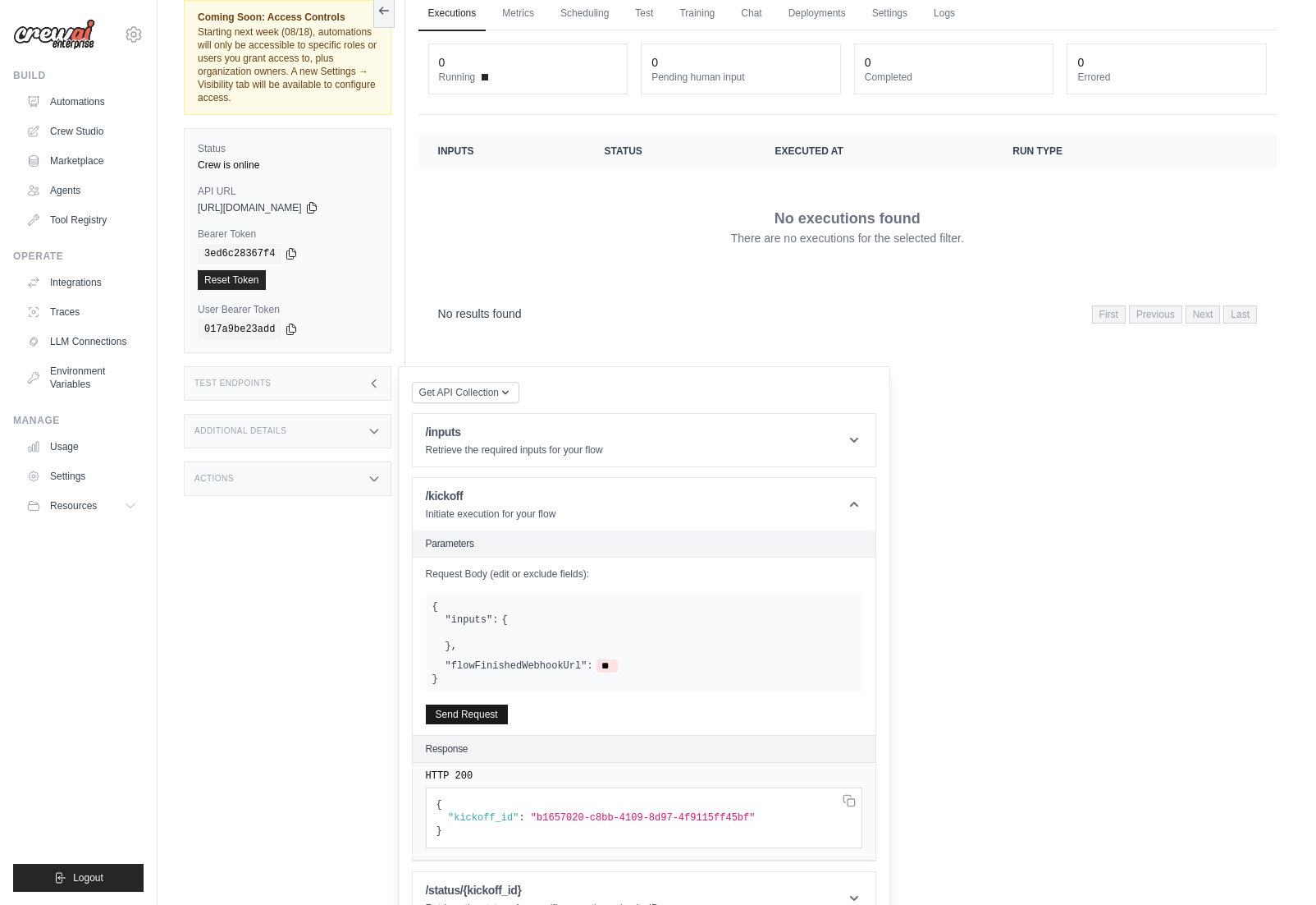
scroll to position [105, 0]
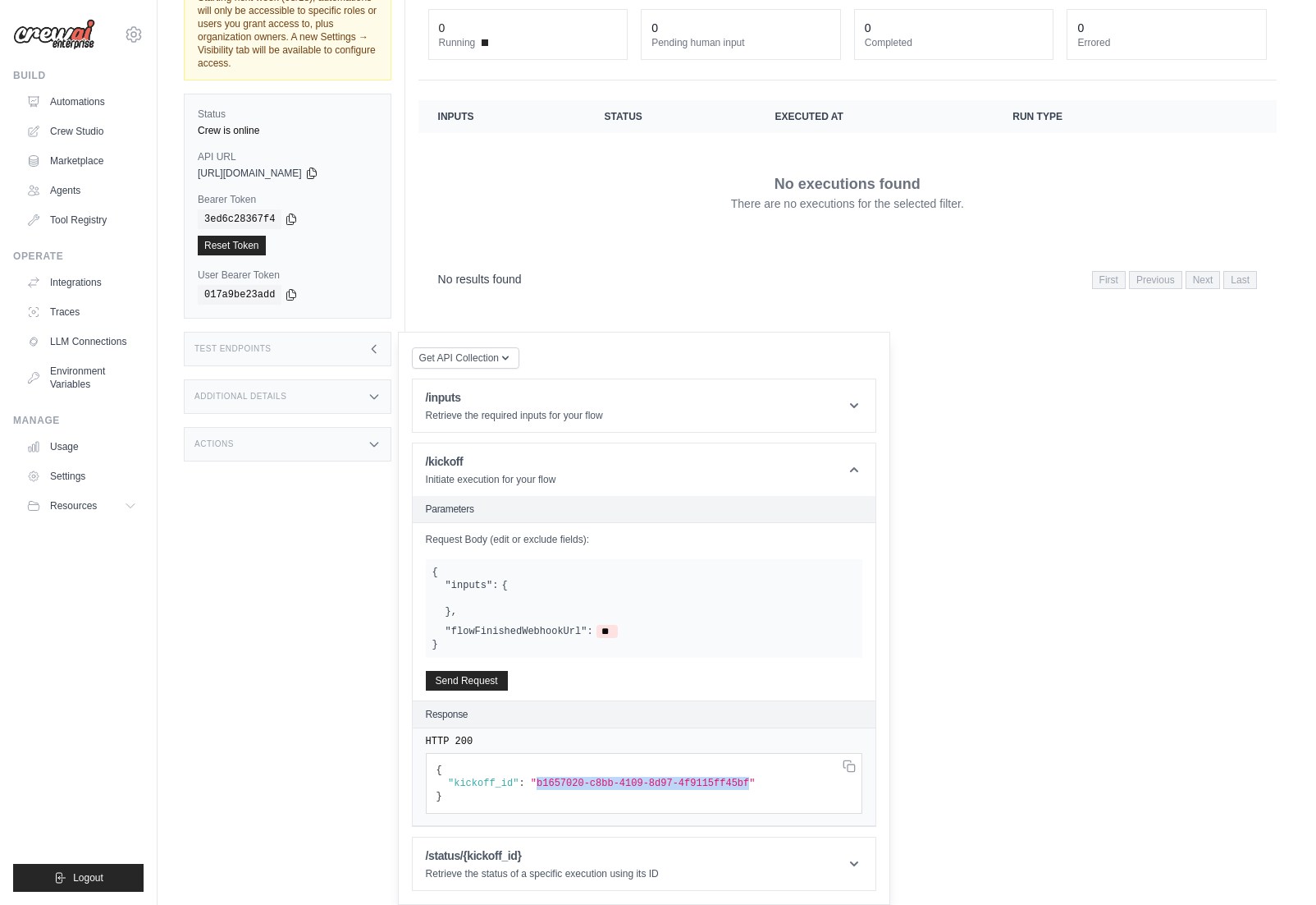
drag, startPoint x: 750, startPoint y: 784, endPoint x: 537, endPoint y: 781, distance: 213.0
click at [537, 781] on span ""b1657020-c8bb-4109-8d97-4f9115ff45bf"" at bounding box center [643, 784] width 225 height 12
copy span "b1657020-c8bb-4109-8d97-4f9115ff45bf"
click at [565, 853] on h1 "/status/{kickoff_id}" at bounding box center [543, 855] width 233 height 17
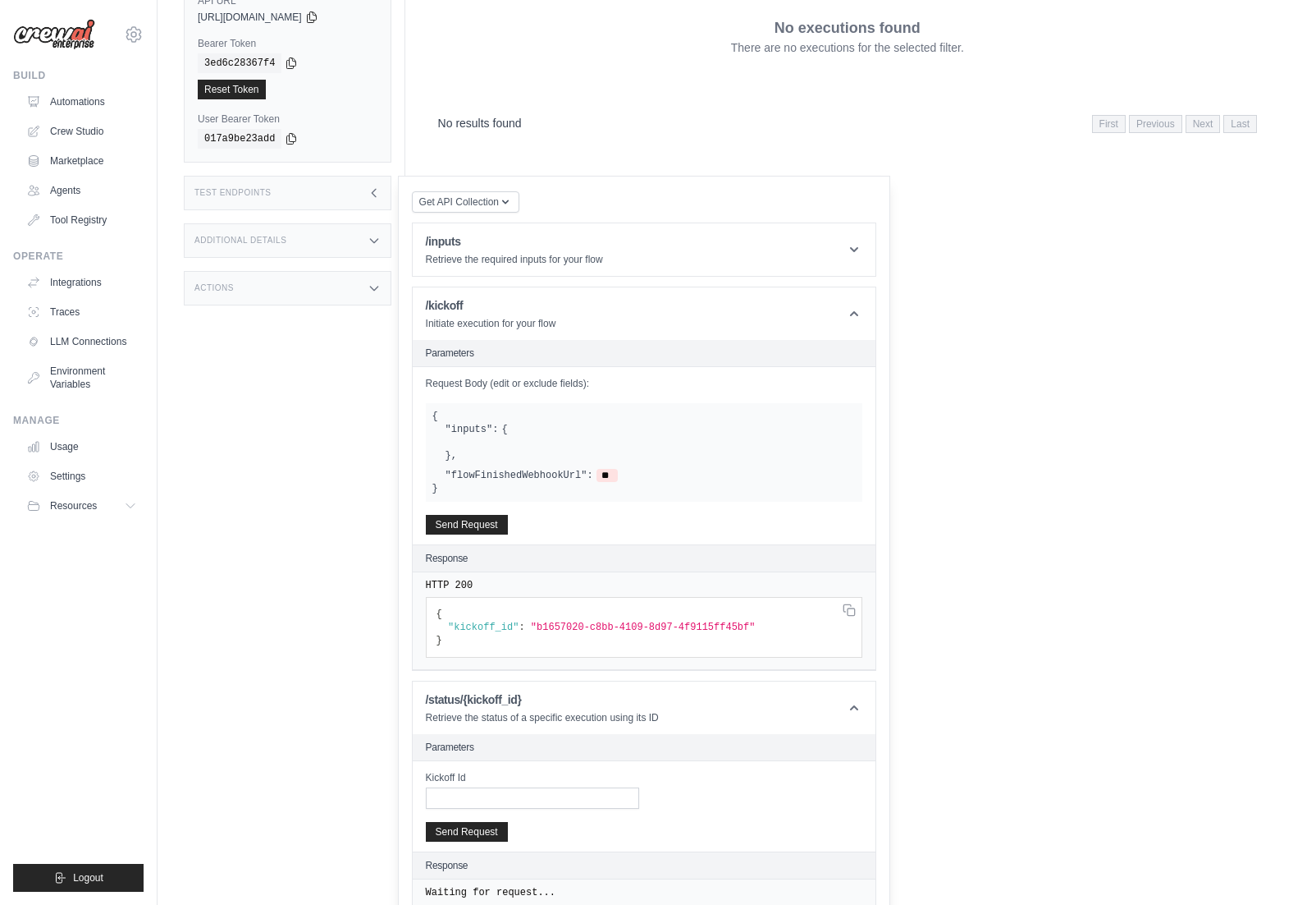
scroll to position [264, 0]
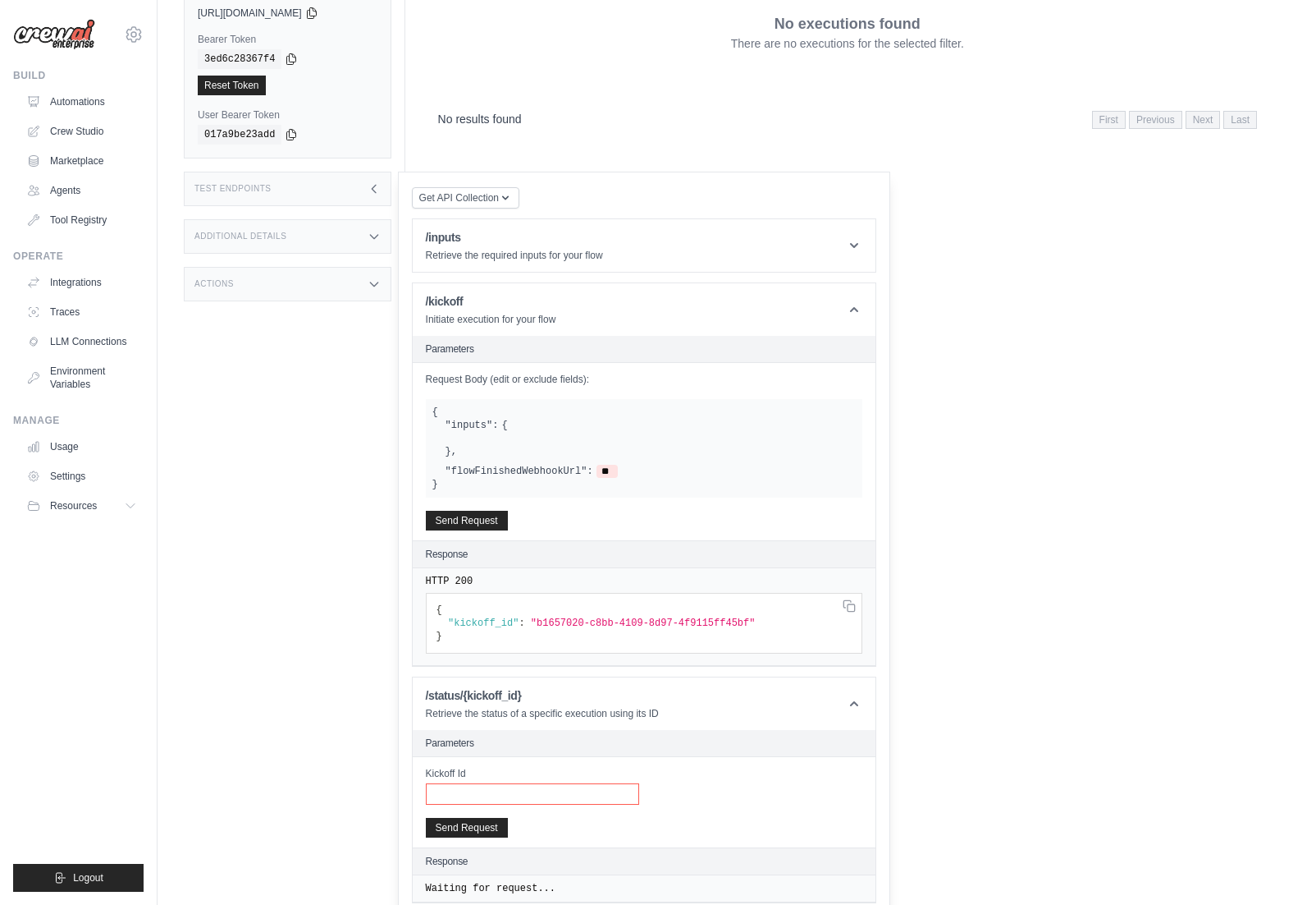
click at [532, 791] on input "Kickoff Id" at bounding box center [533, 794] width 214 height 21
paste input "**********"
type input "**********"
click at [497, 827] on button "Send Request" at bounding box center [467, 826] width 82 height 19
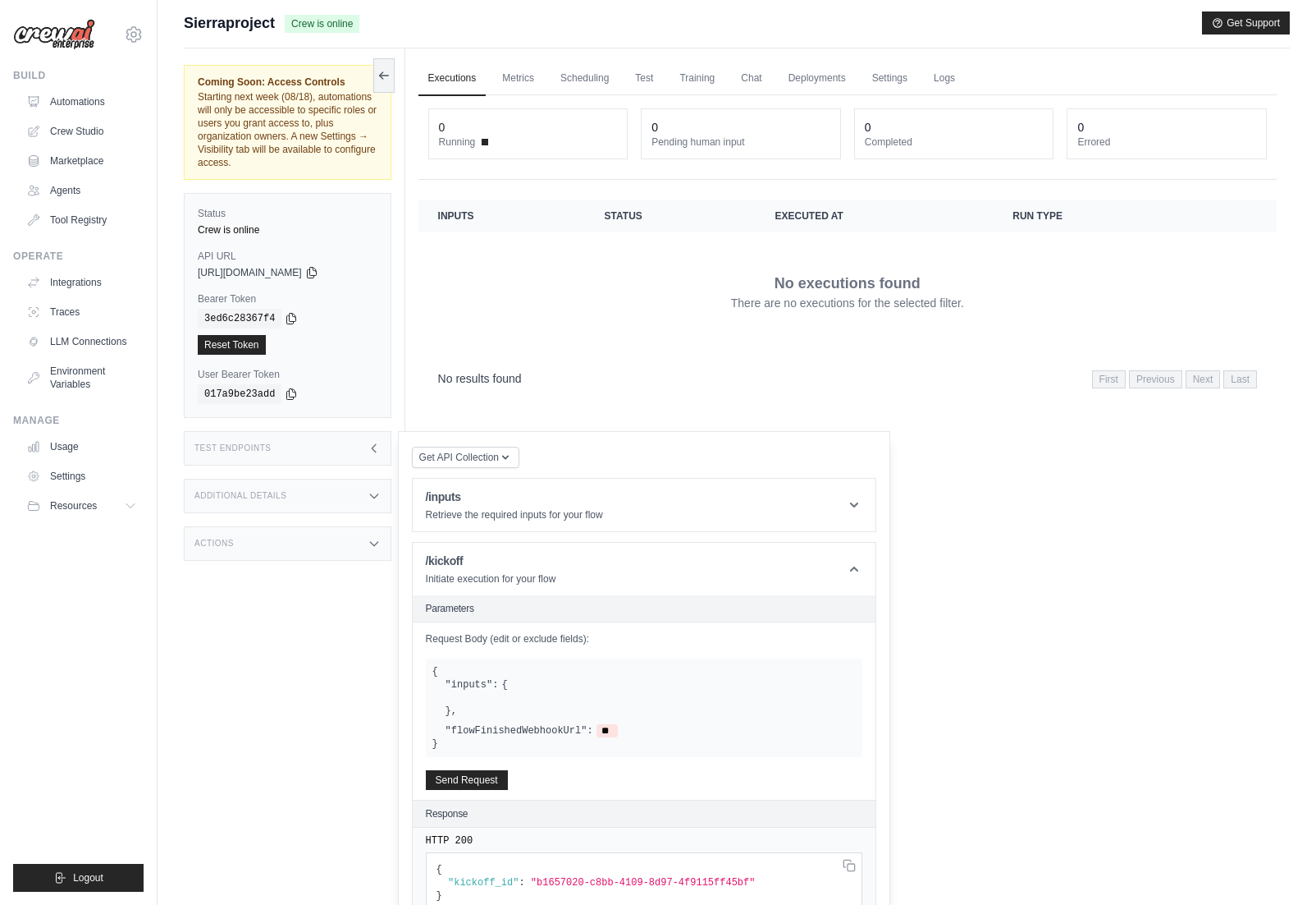
scroll to position [0, 0]
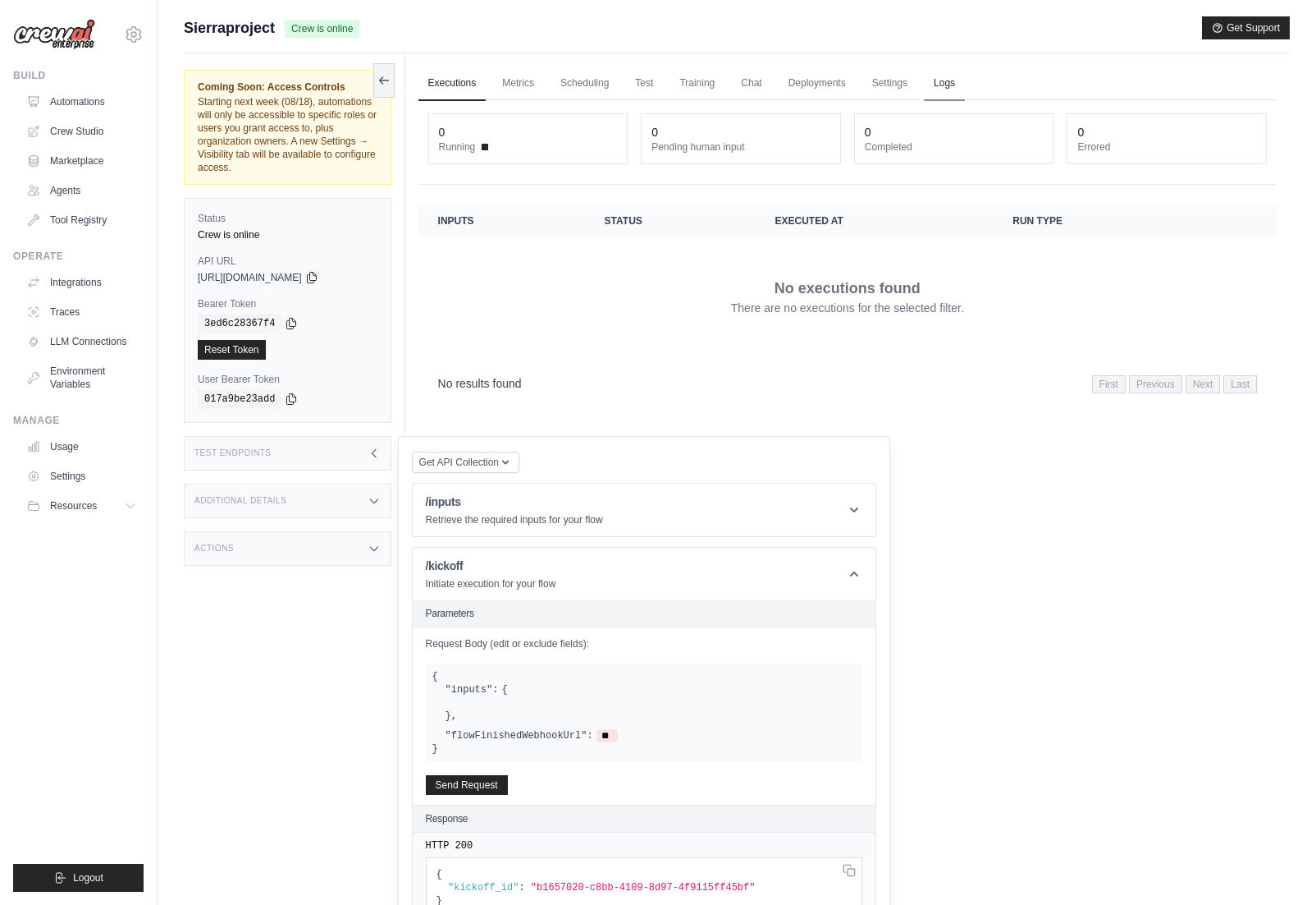
click at [935, 92] on link "Logs" at bounding box center [944, 84] width 41 height 35
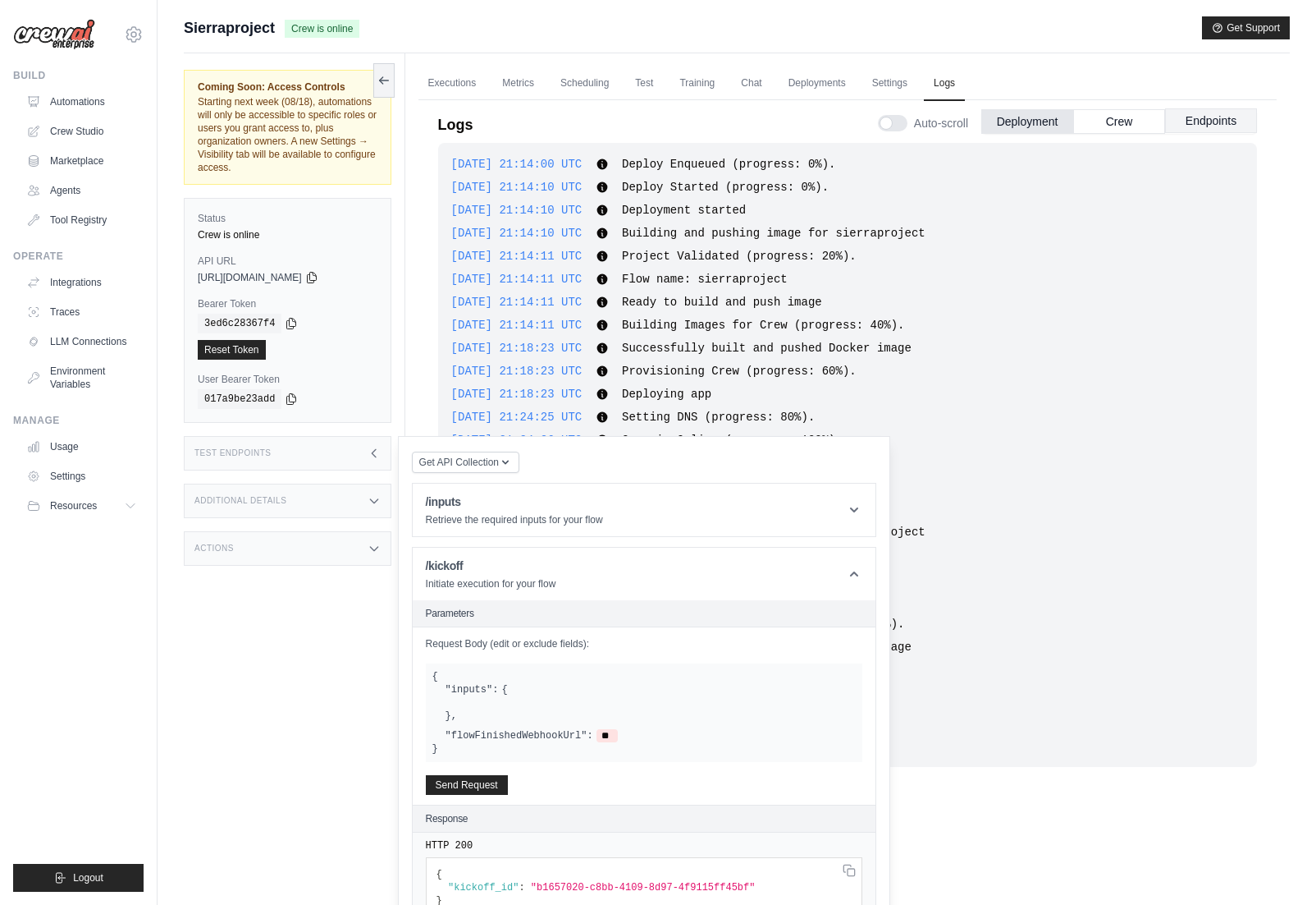
click at [1189, 121] on button "Endpoints" at bounding box center [1211, 120] width 92 height 24
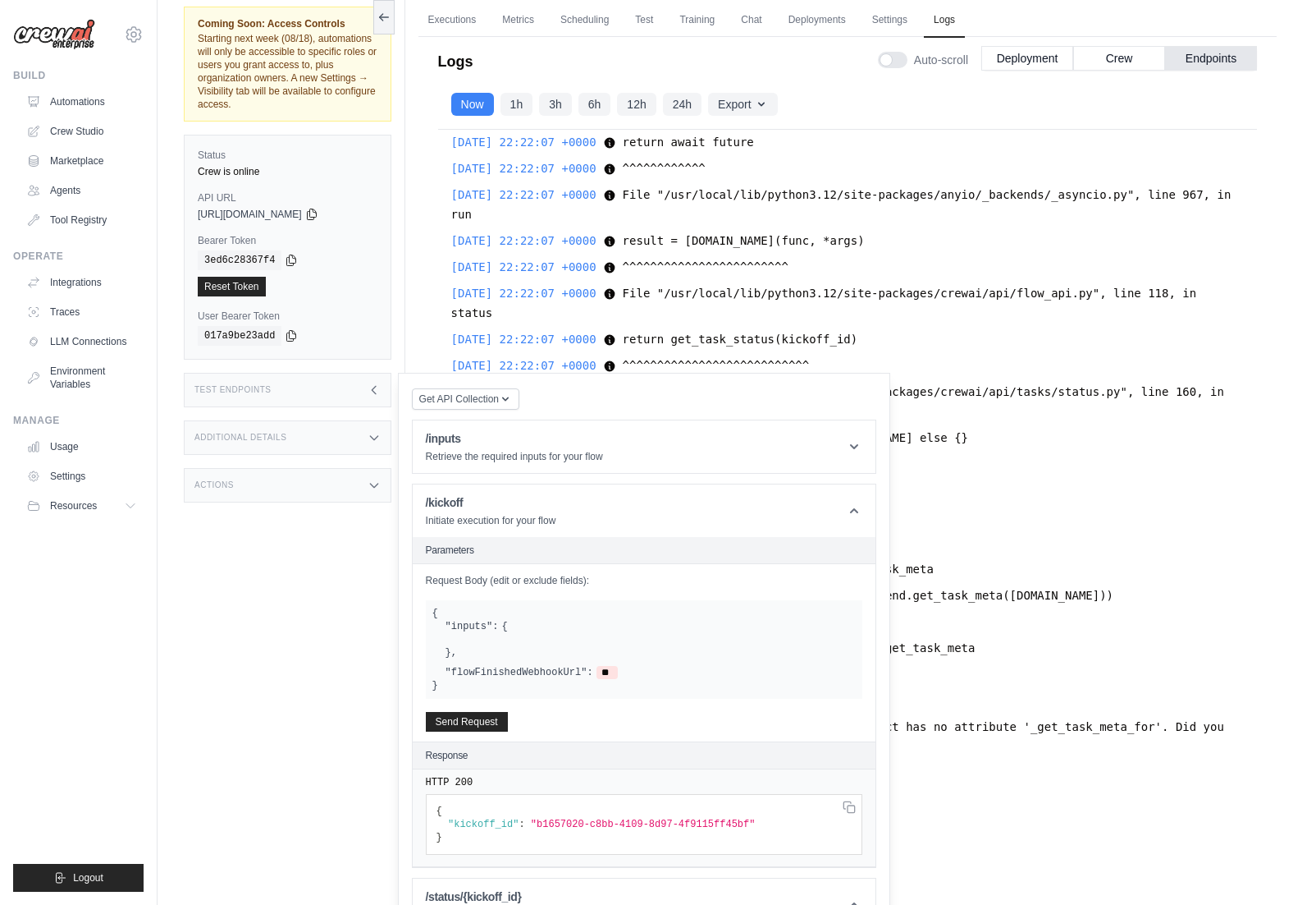
scroll to position [105, 0]
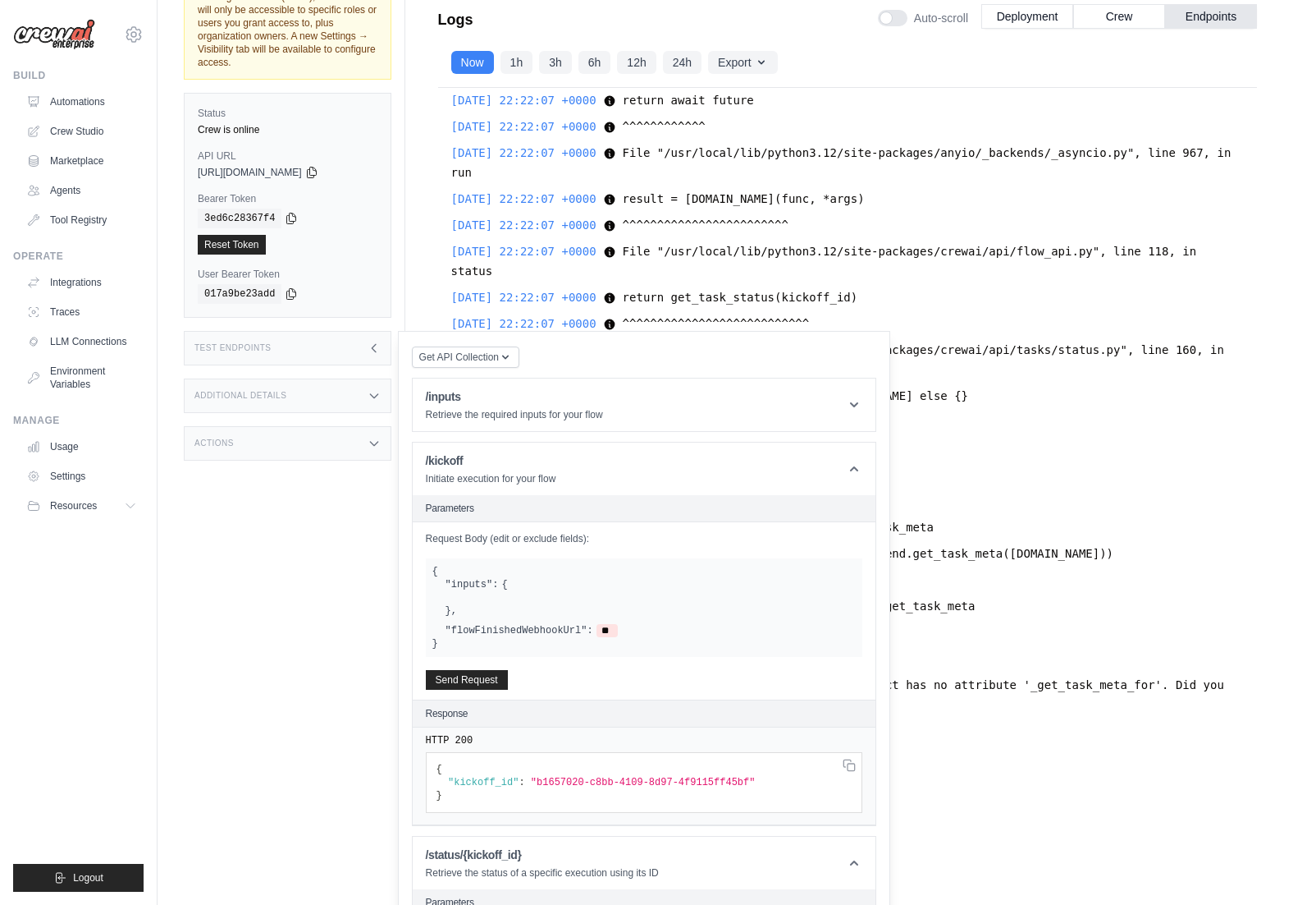
click at [361, 341] on div "Test Endpoints" at bounding box center [287, 349] width 208 height 35
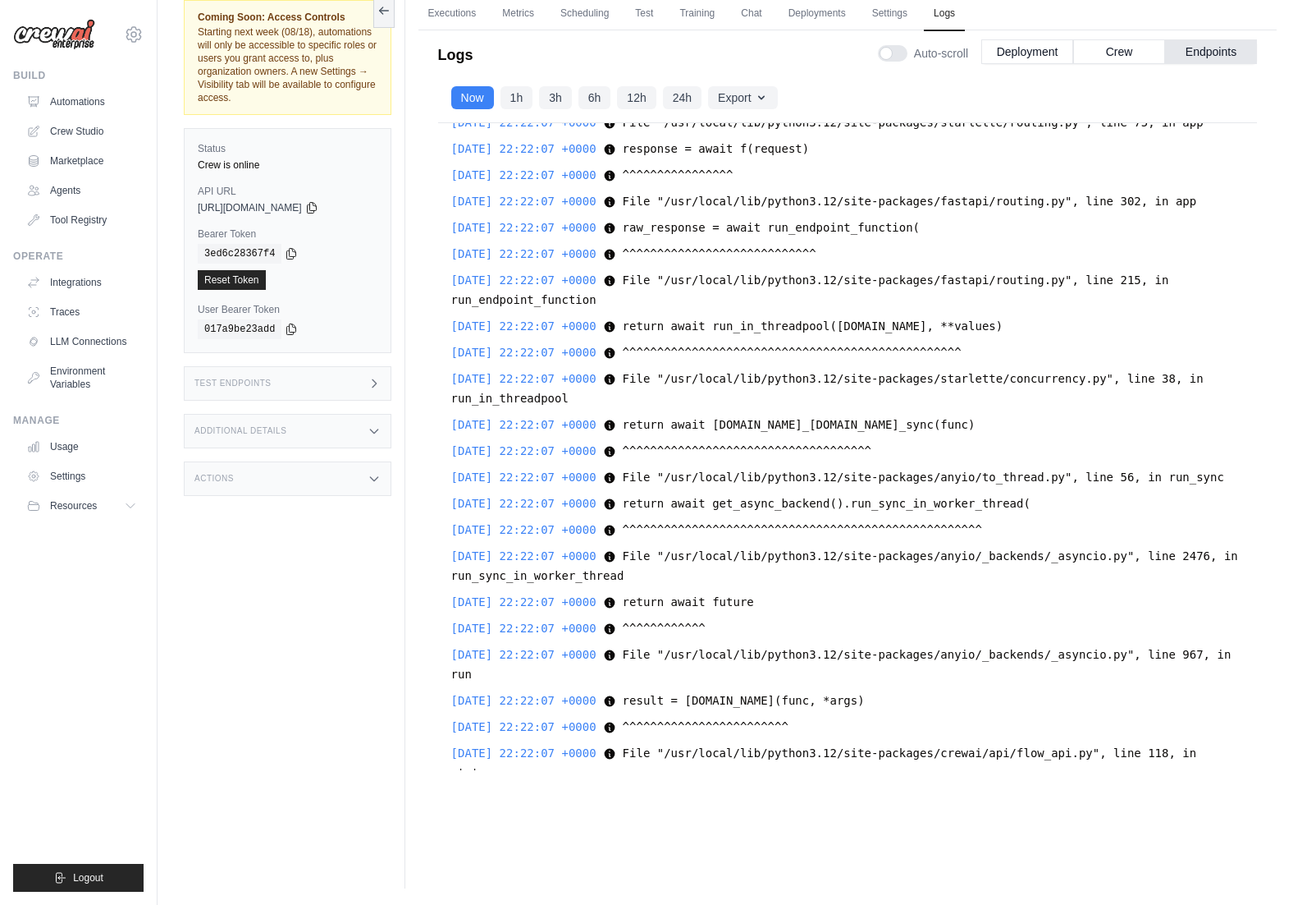
scroll to position [7656, 0]
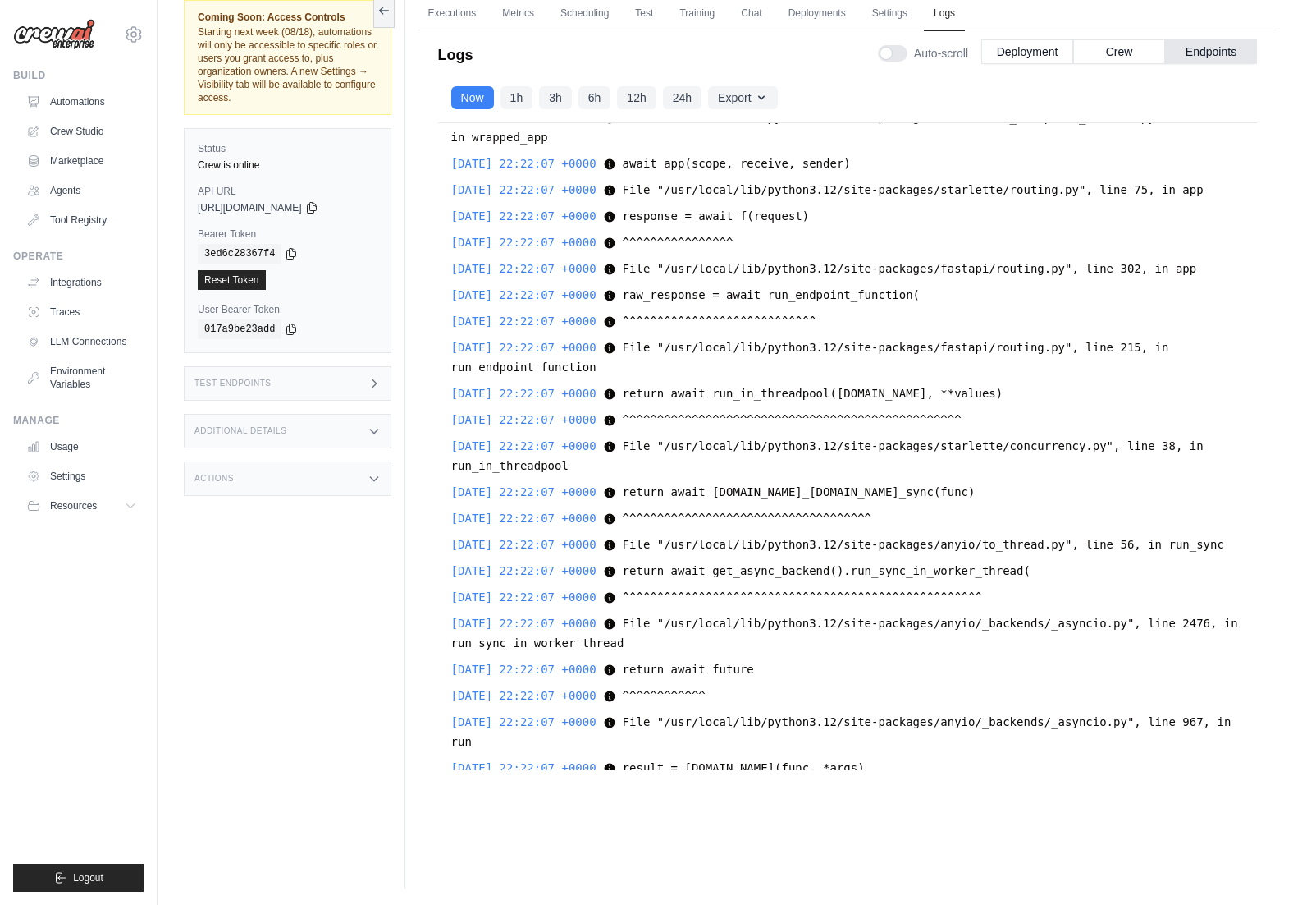
click at [801, 377] on div "2025-08-14 22:22:07 +0000 File "/usr/local/lib/python3.12/site-packages/fastapi…" at bounding box center [847, 357] width 793 height 40
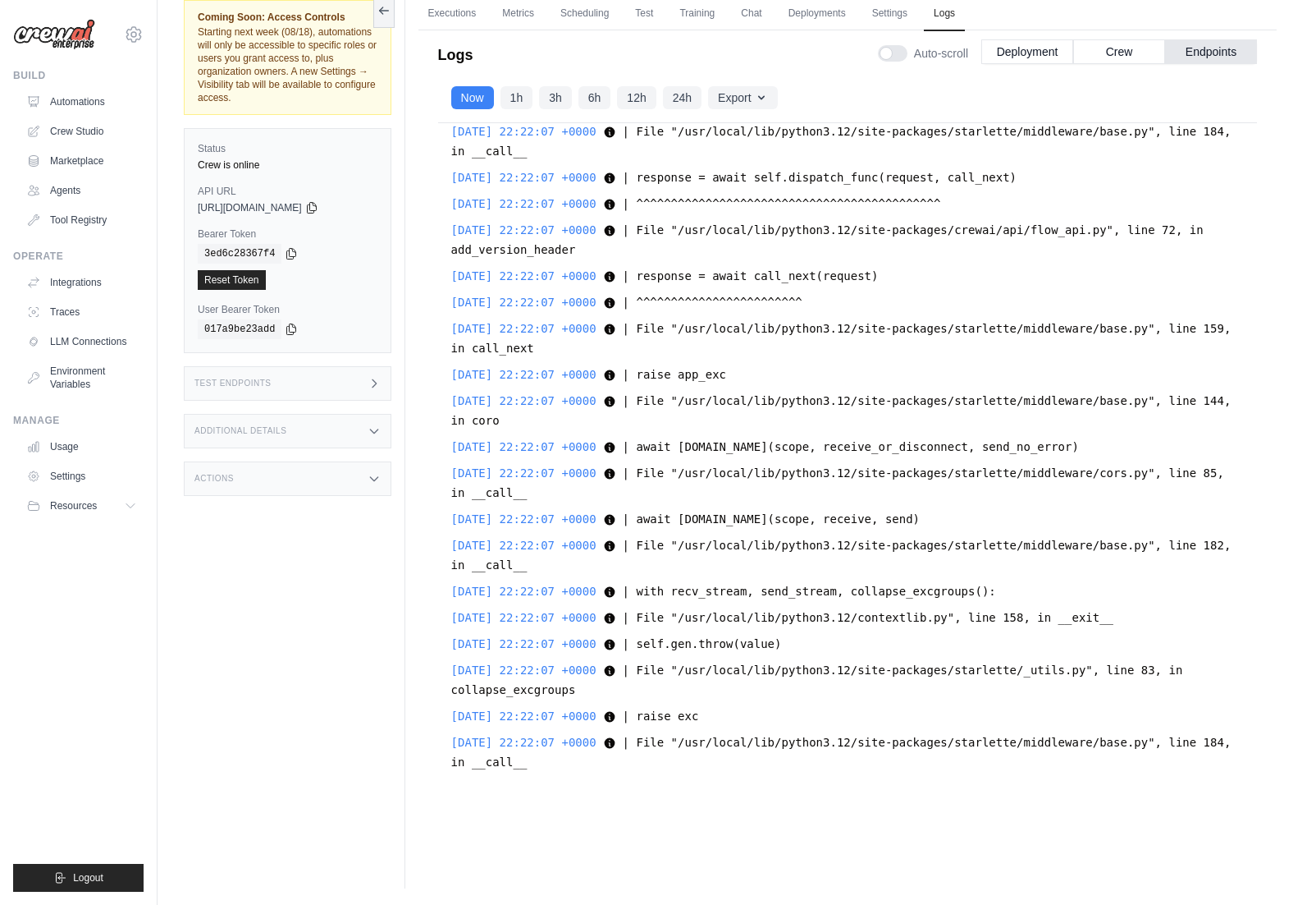
scroll to position [2150, 0]
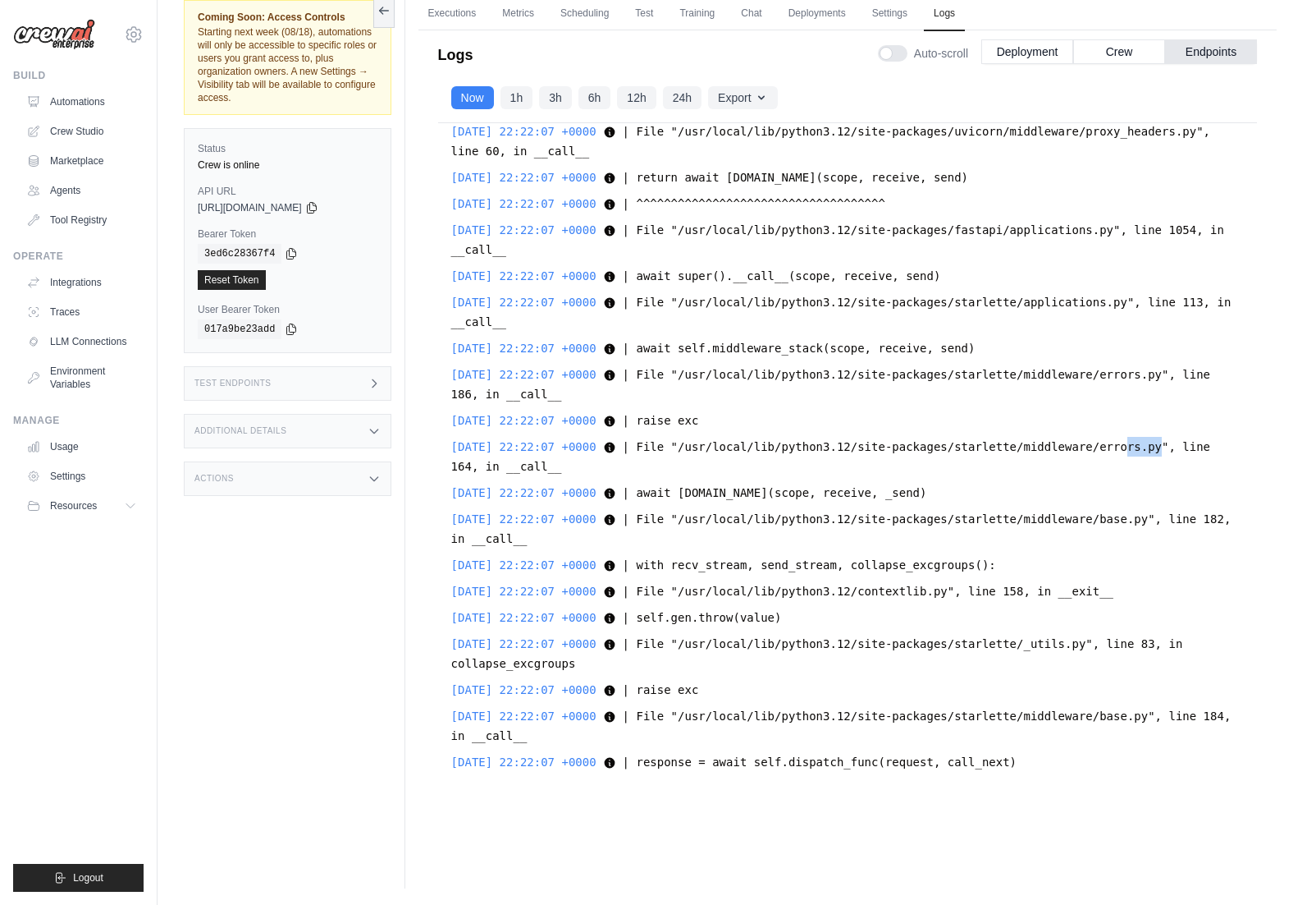
click at [1145, 439] on div "2025-08-14 22:22:07 +0000 | File "/usr/local/lib/python3.12/site-packages/starl…" at bounding box center [847, 456] width 793 height 40
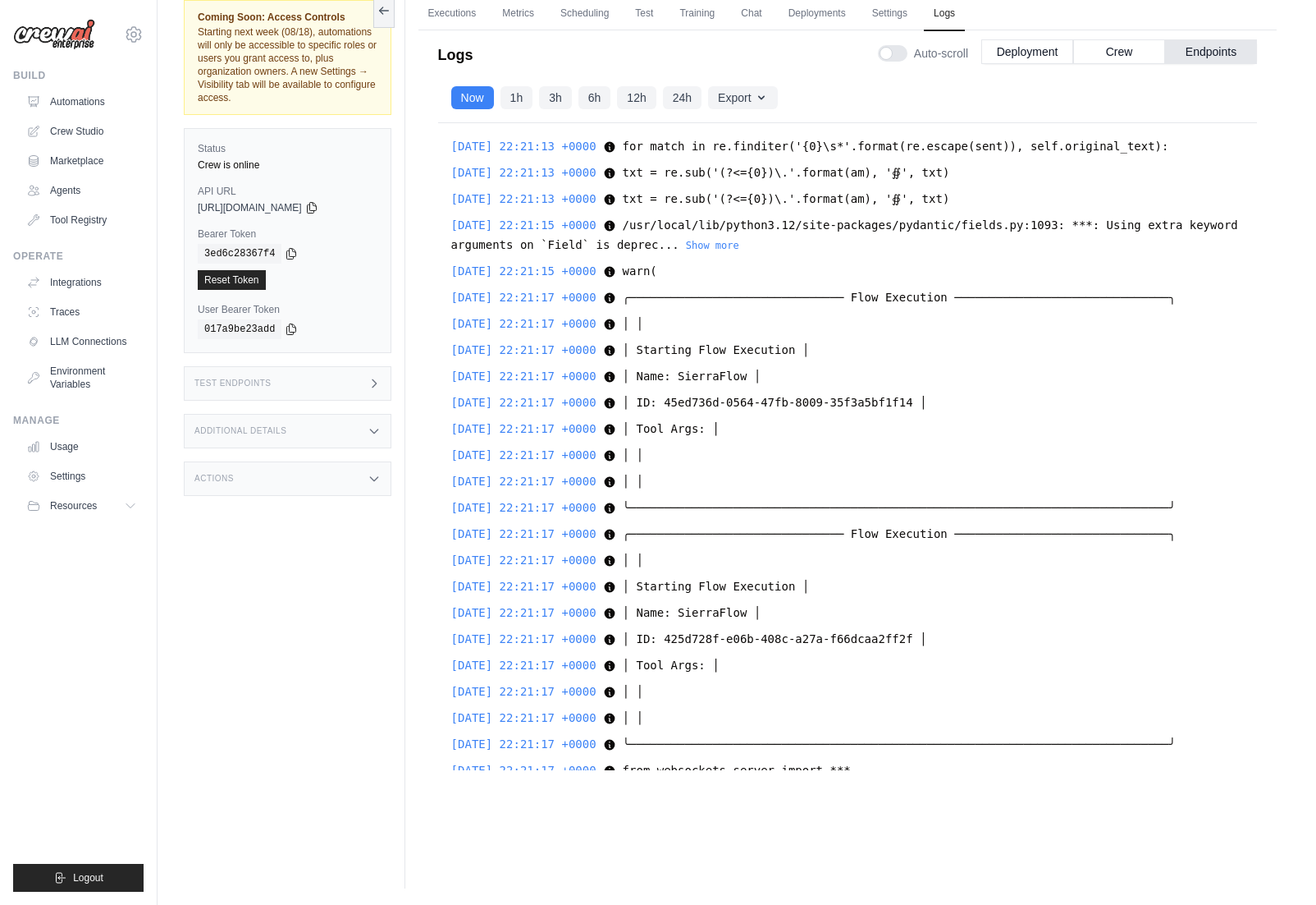
scroll to position [0, 0]
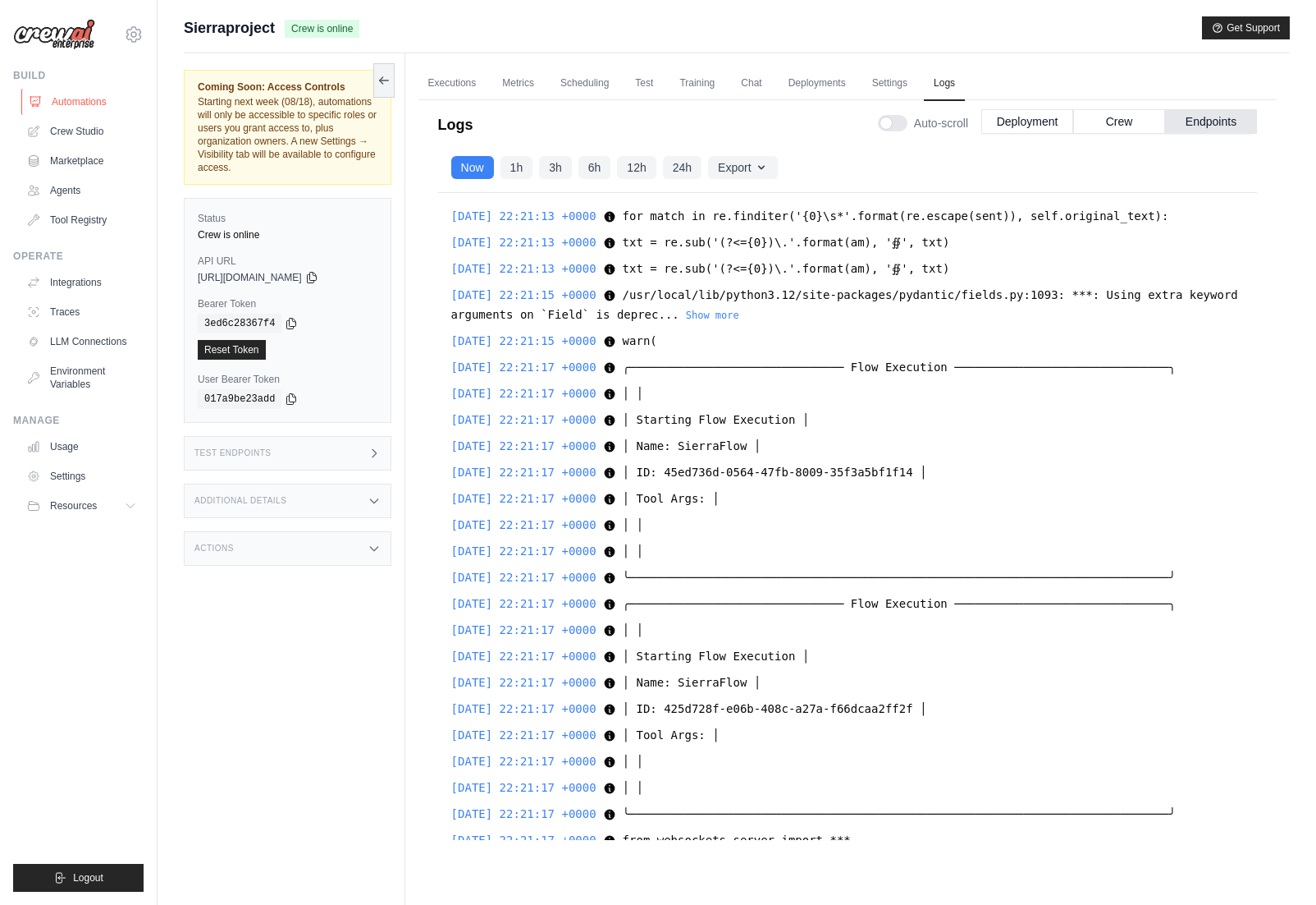
click at [98, 97] on link "Automations" at bounding box center [83, 101] width 124 height 26
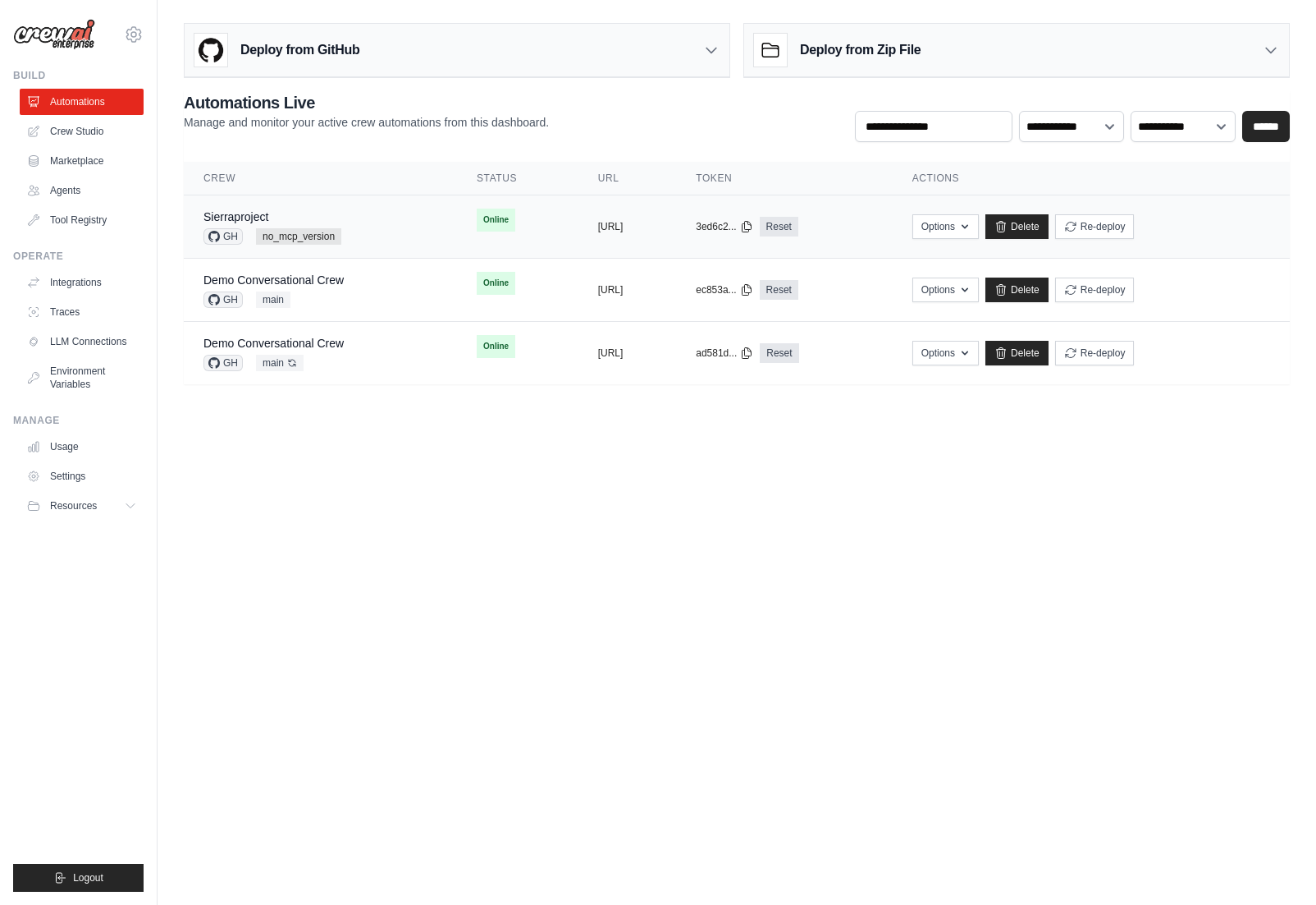
click at [367, 223] on div "Sierraproject GH no_mcp_version" at bounding box center [320, 226] width 234 height 36
click at [598, 227] on button "https://sierraproject-439af589-2bb9" at bounding box center [610, 226] width 25 height 14
click at [232, 238] on span "GH" at bounding box center [223, 236] width 40 height 17
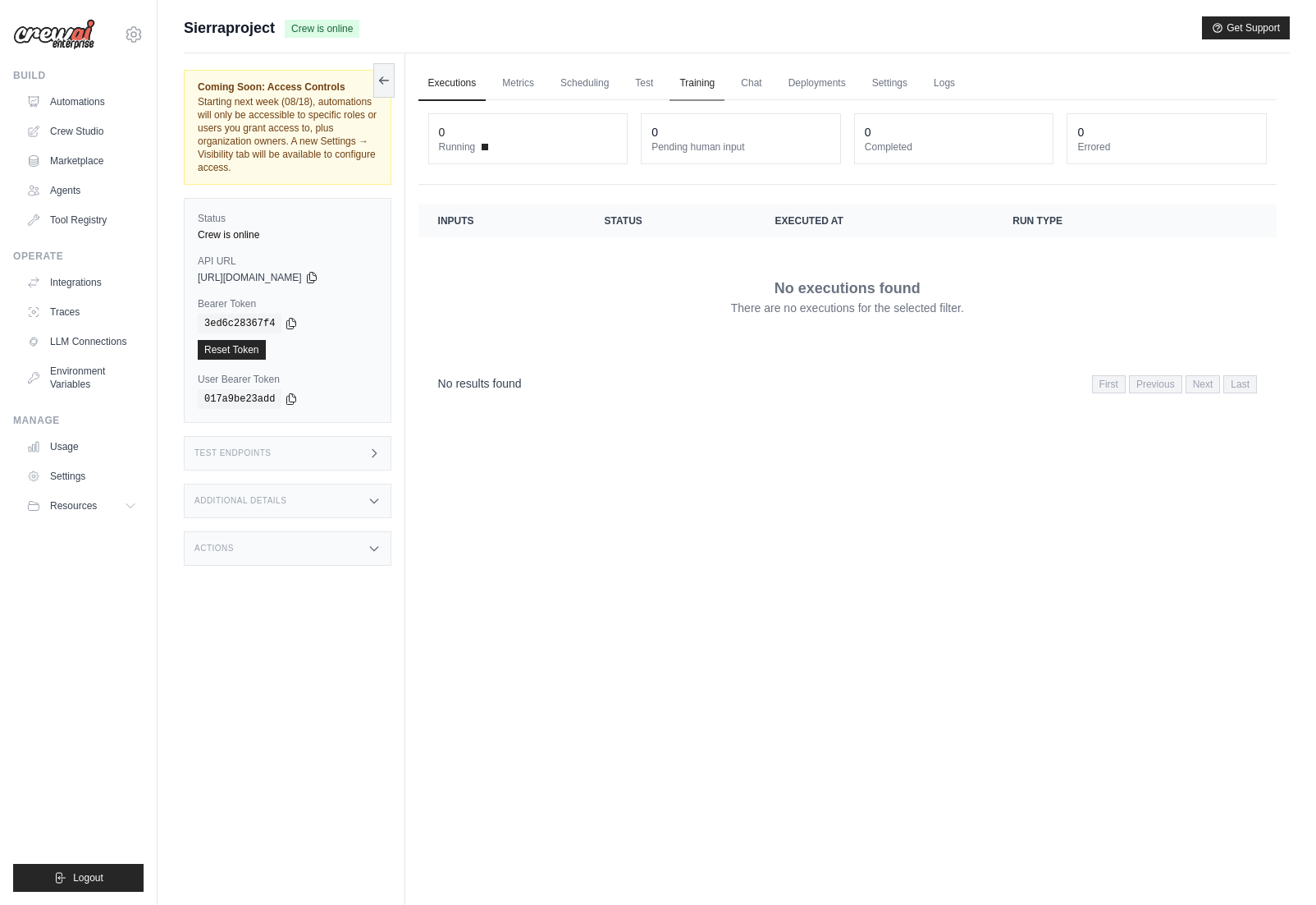
click at [707, 86] on link "Training" at bounding box center [697, 84] width 55 height 35
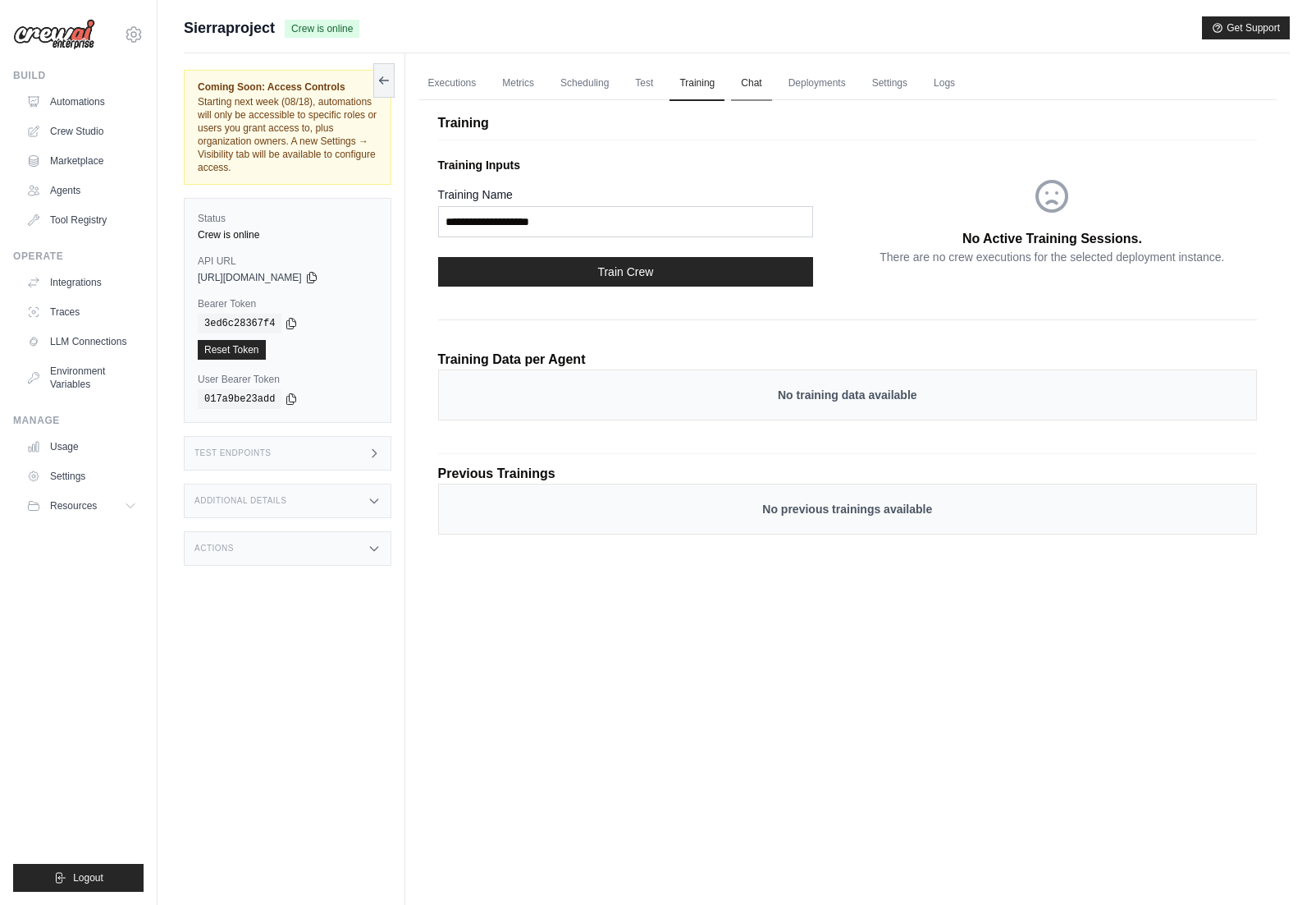
click at [762, 83] on link "Chat" at bounding box center [750, 84] width 40 height 35
click at [478, 80] on link "Executions" at bounding box center [452, 84] width 68 height 35
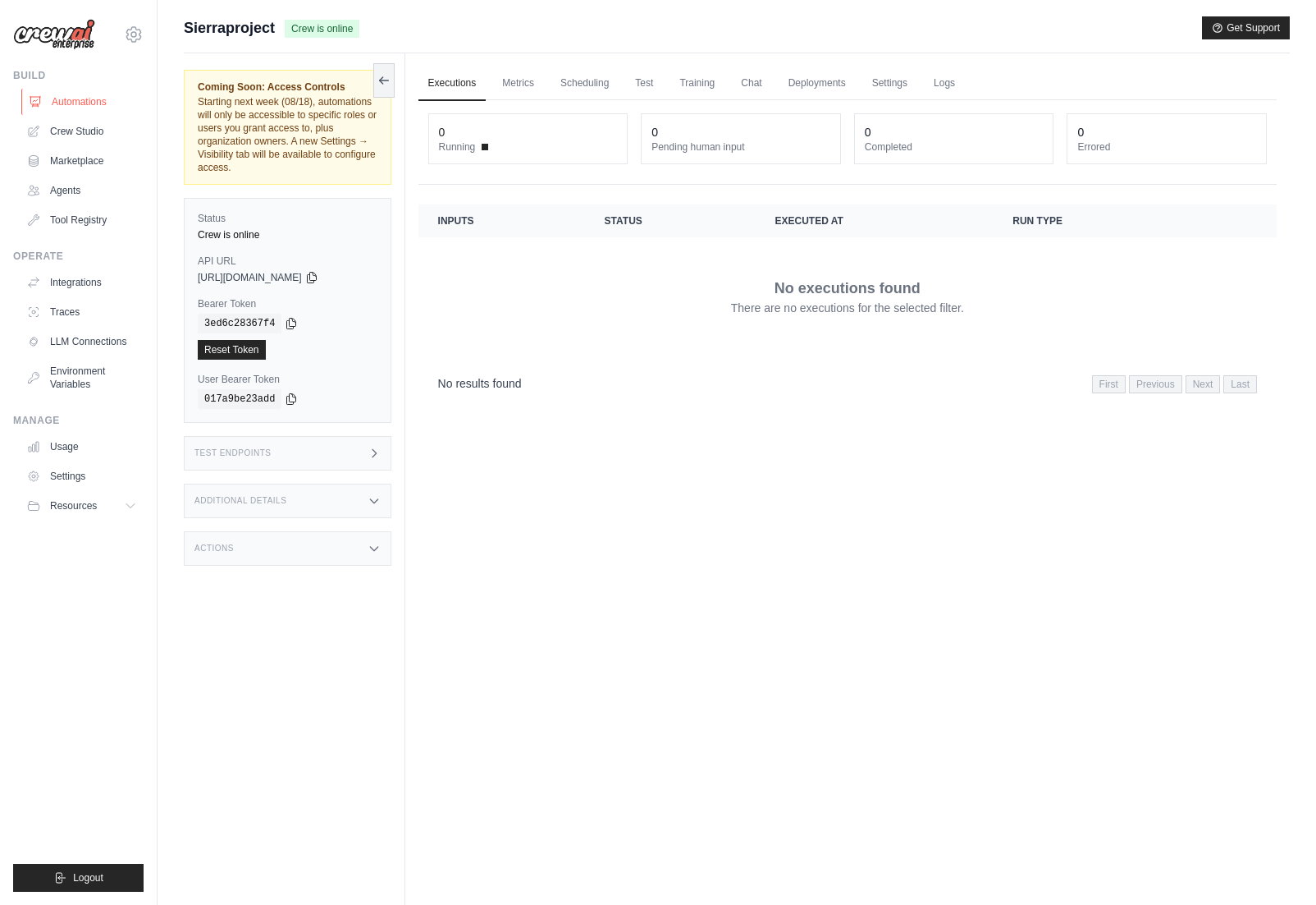
click at [132, 98] on link "Automations" at bounding box center [83, 101] width 124 height 26
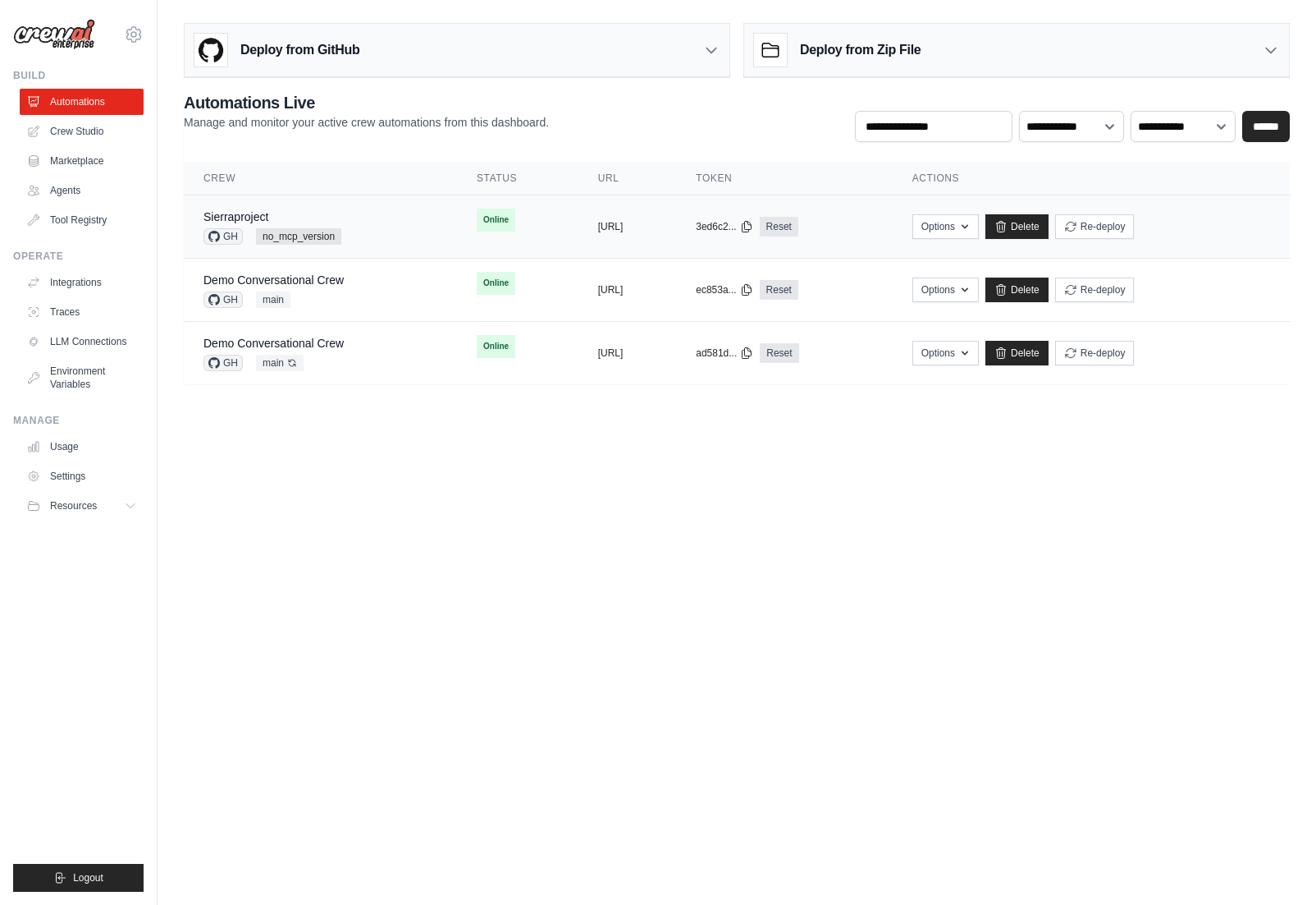
click at [399, 228] on td "Sierraproject GH no_mcp_version" at bounding box center [320, 226] width 274 height 63
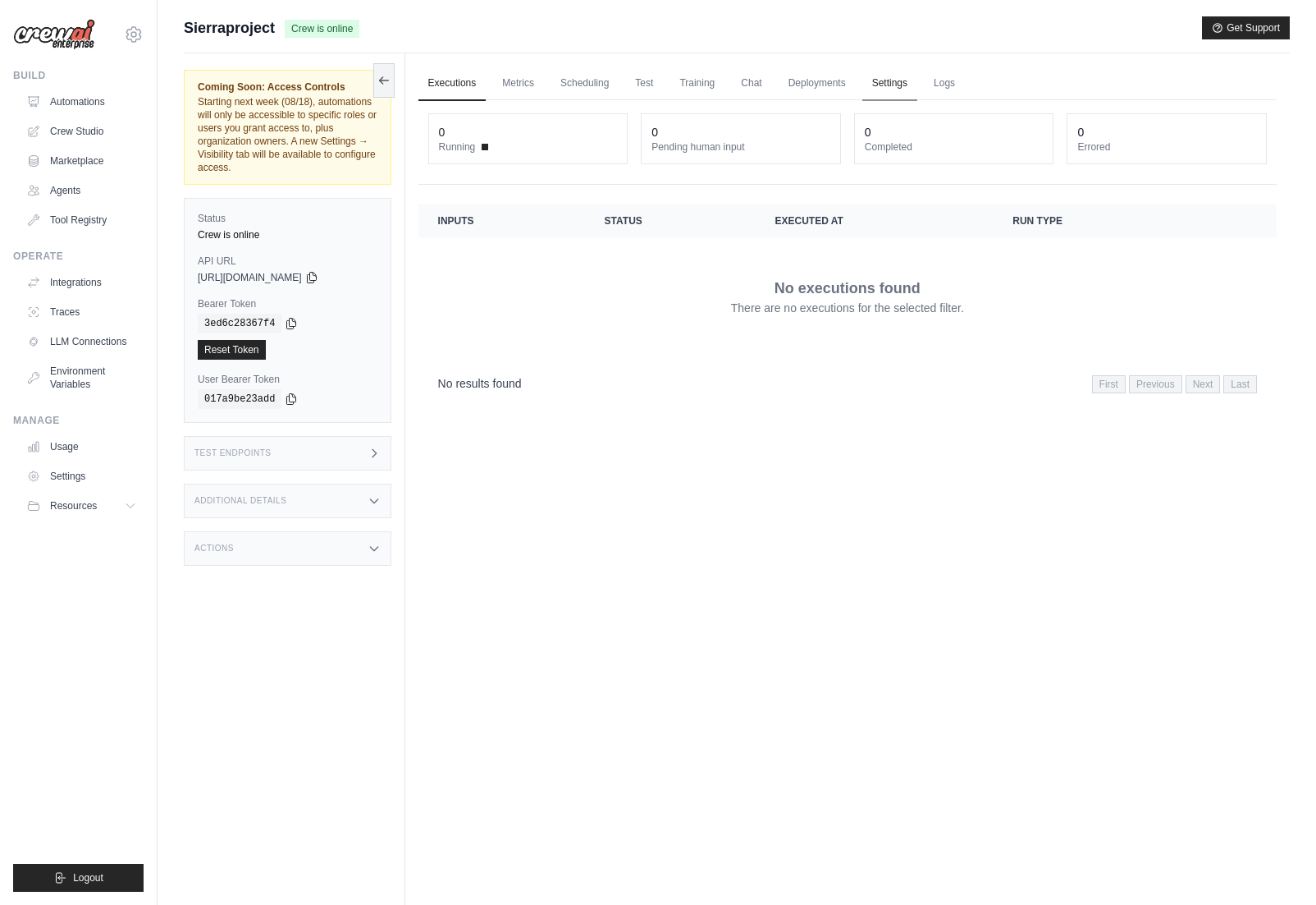
click at [869, 90] on link "Settings" at bounding box center [890, 84] width 55 height 35
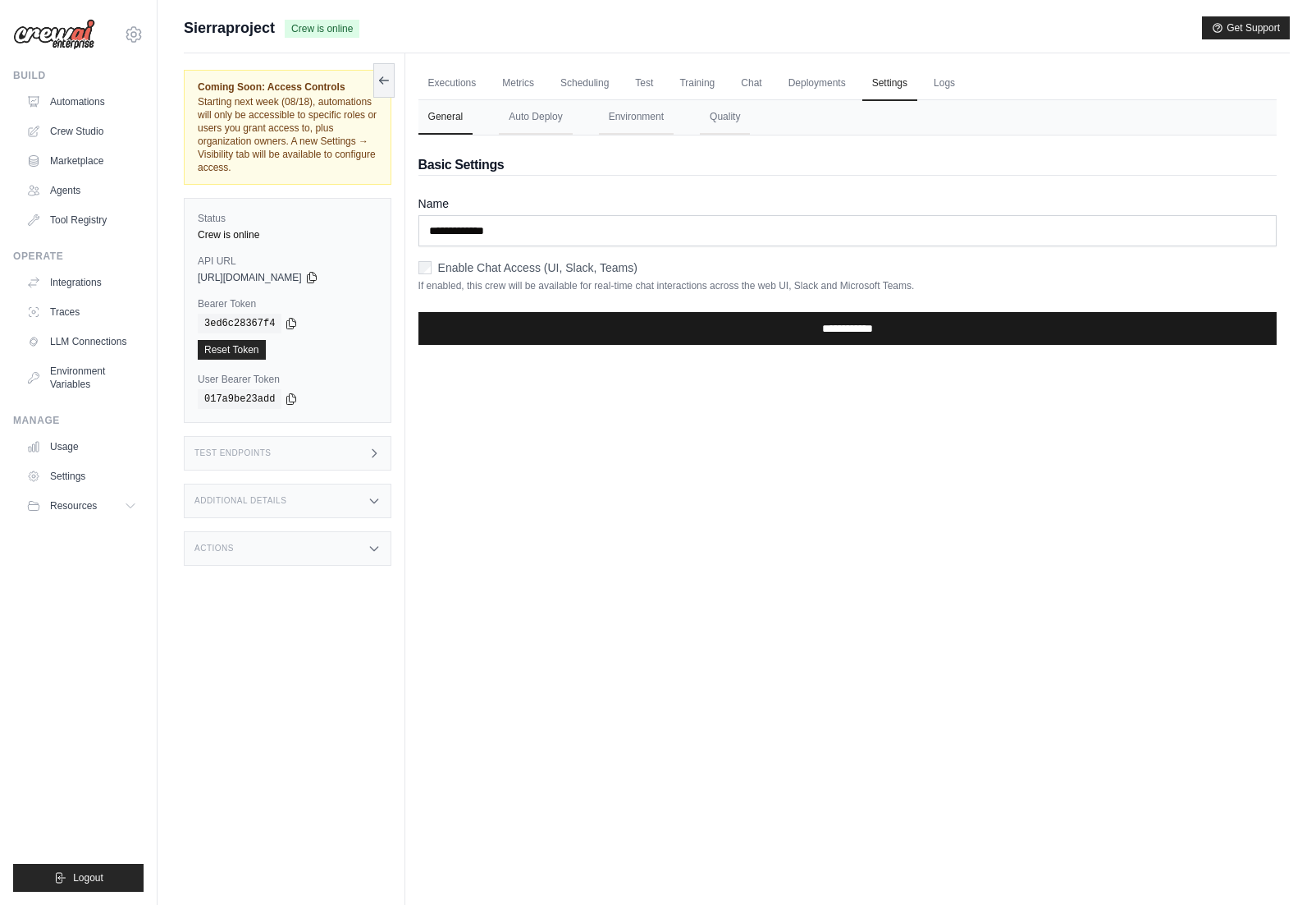
click at [449, 317] on input "**********" at bounding box center [847, 328] width 859 height 33
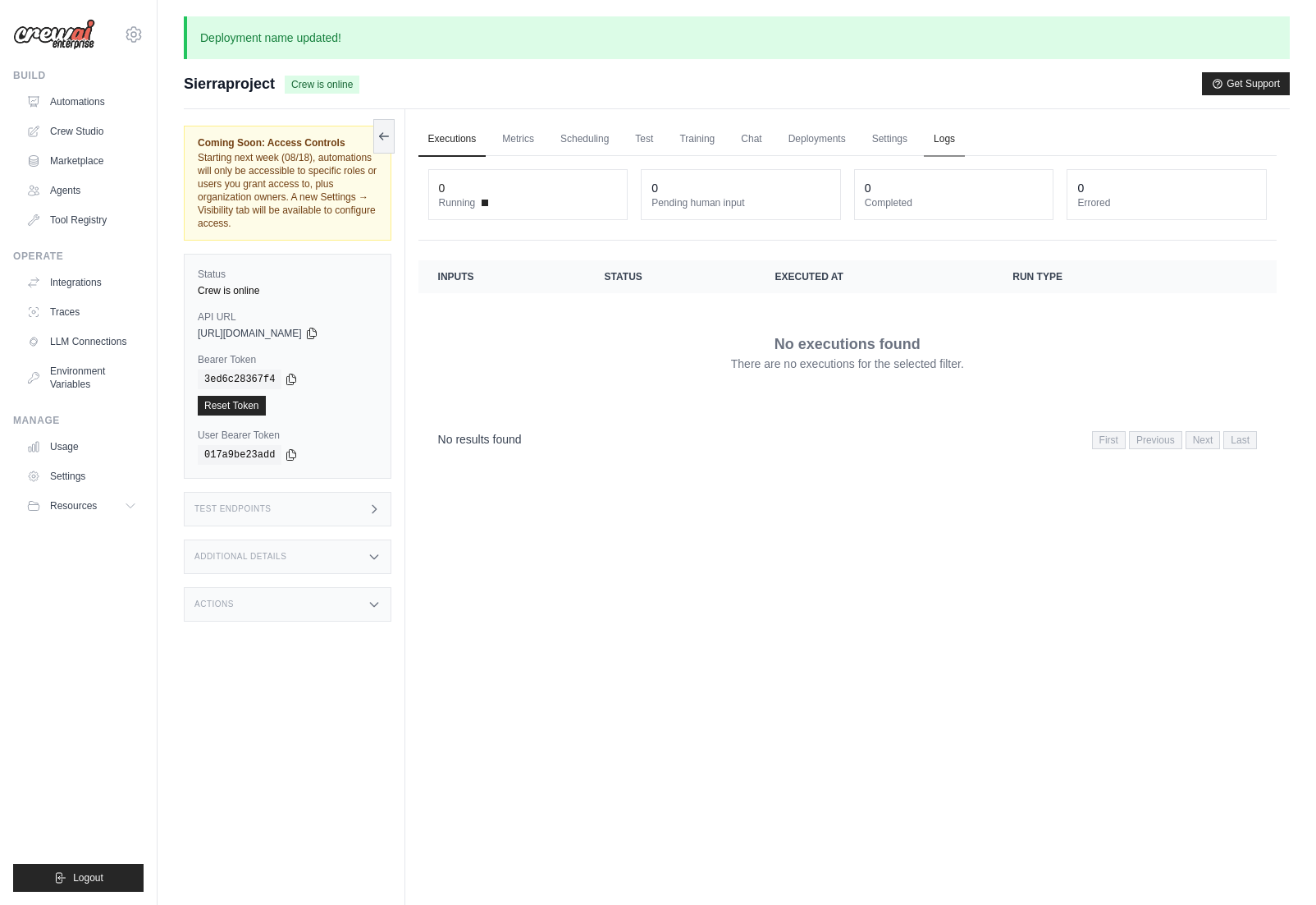
click at [938, 140] on link "Logs" at bounding box center [944, 140] width 41 height 35
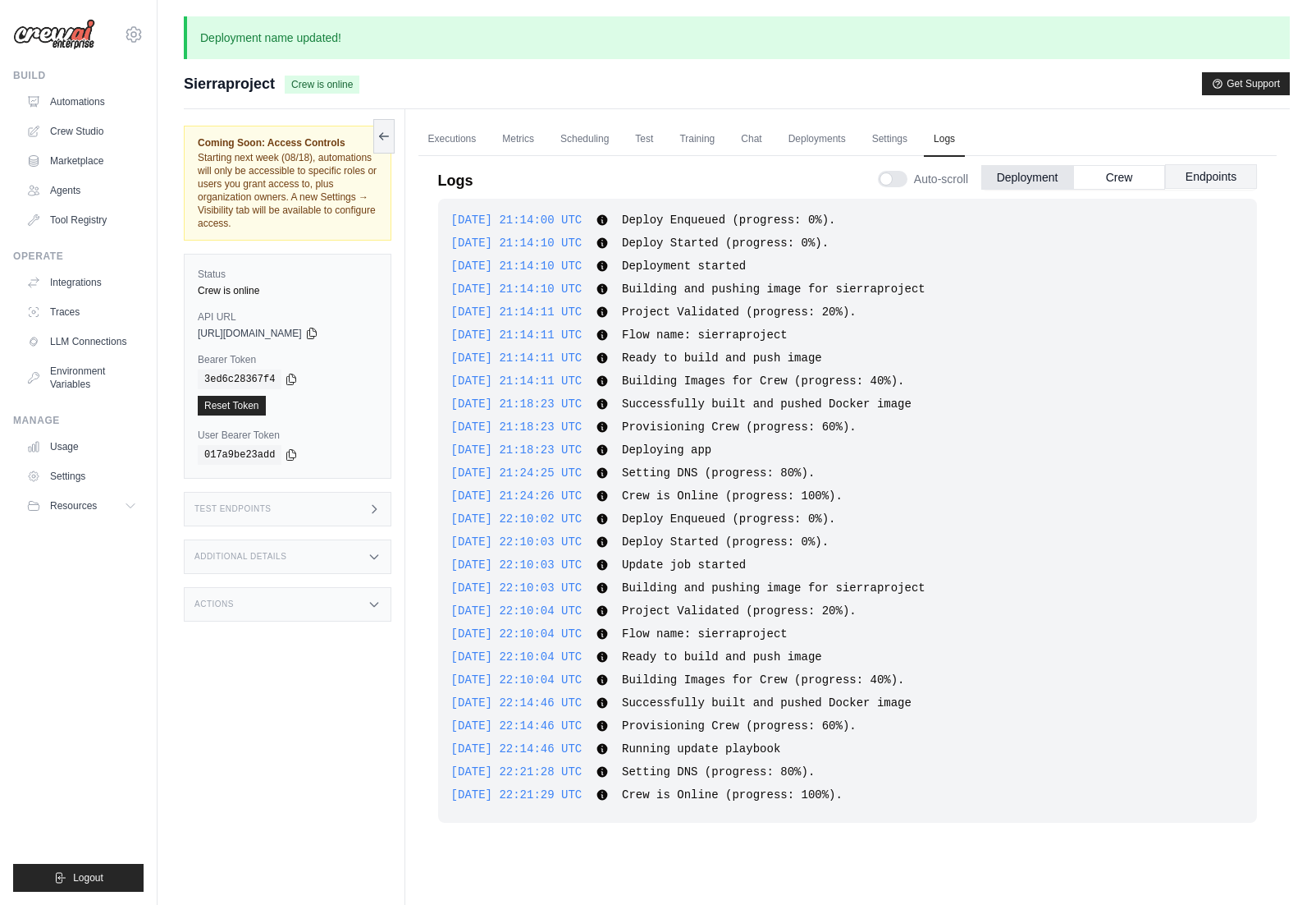
click at [1199, 175] on button "Endpoints" at bounding box center [1211, 176] width 92 height 24
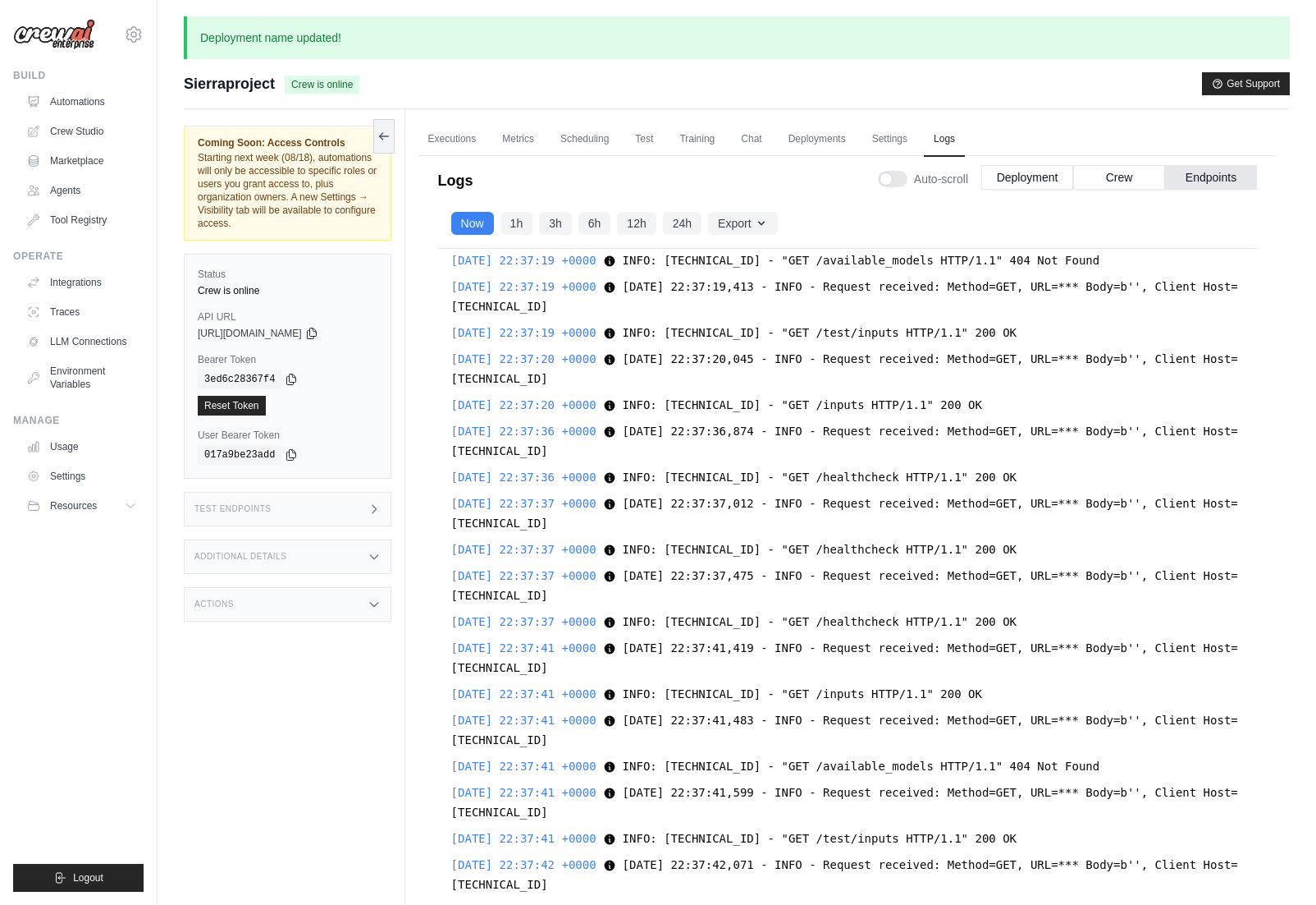
scroll to position [15948, 0]
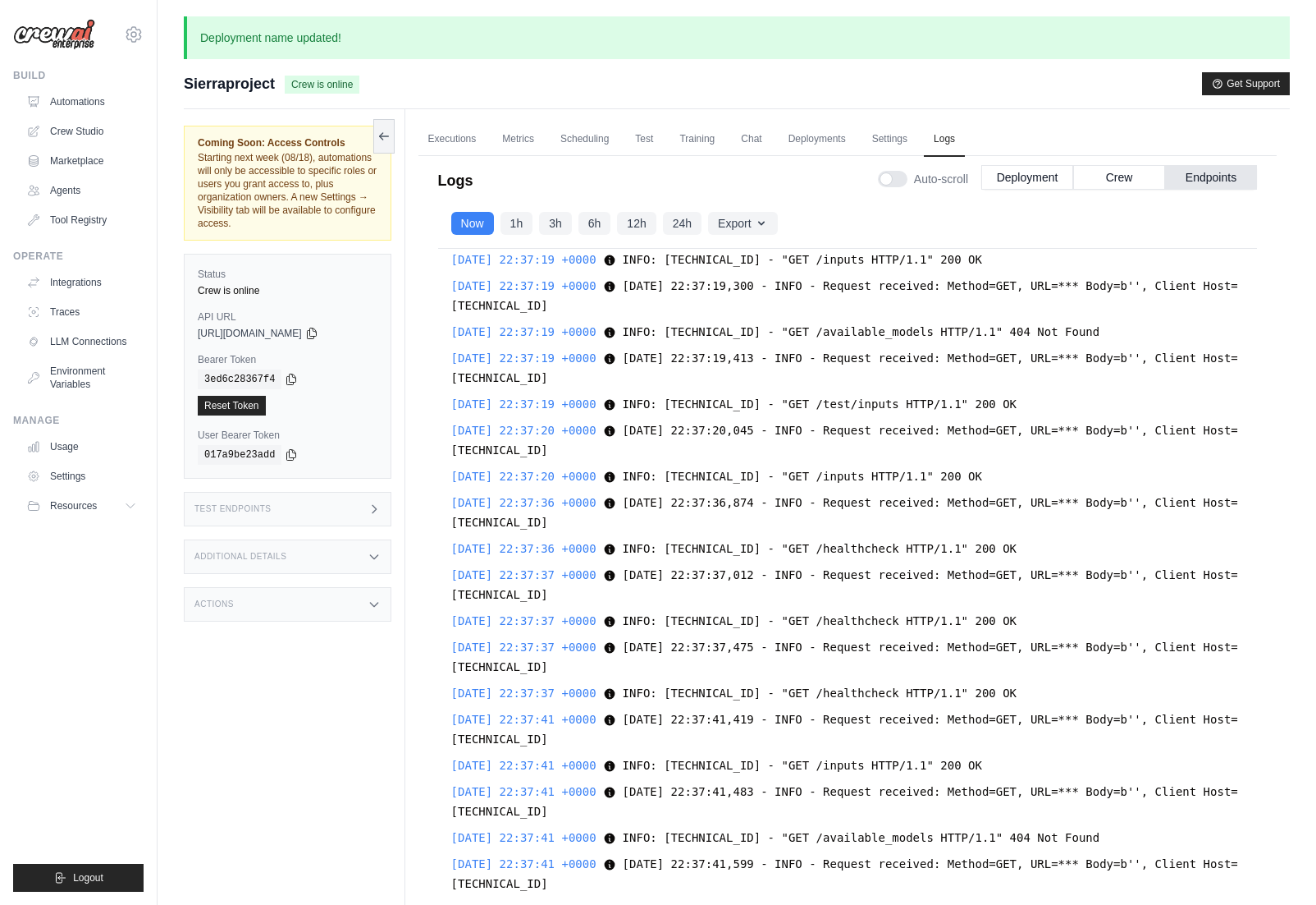
click at [723, 342] on div "[DATE] 22:37:19 +0000 INFO: [TECHNICAL_ID] - "GET /available_models HTTP/1.1" 4…" at bounding box center [847, 331] width 793 height 19
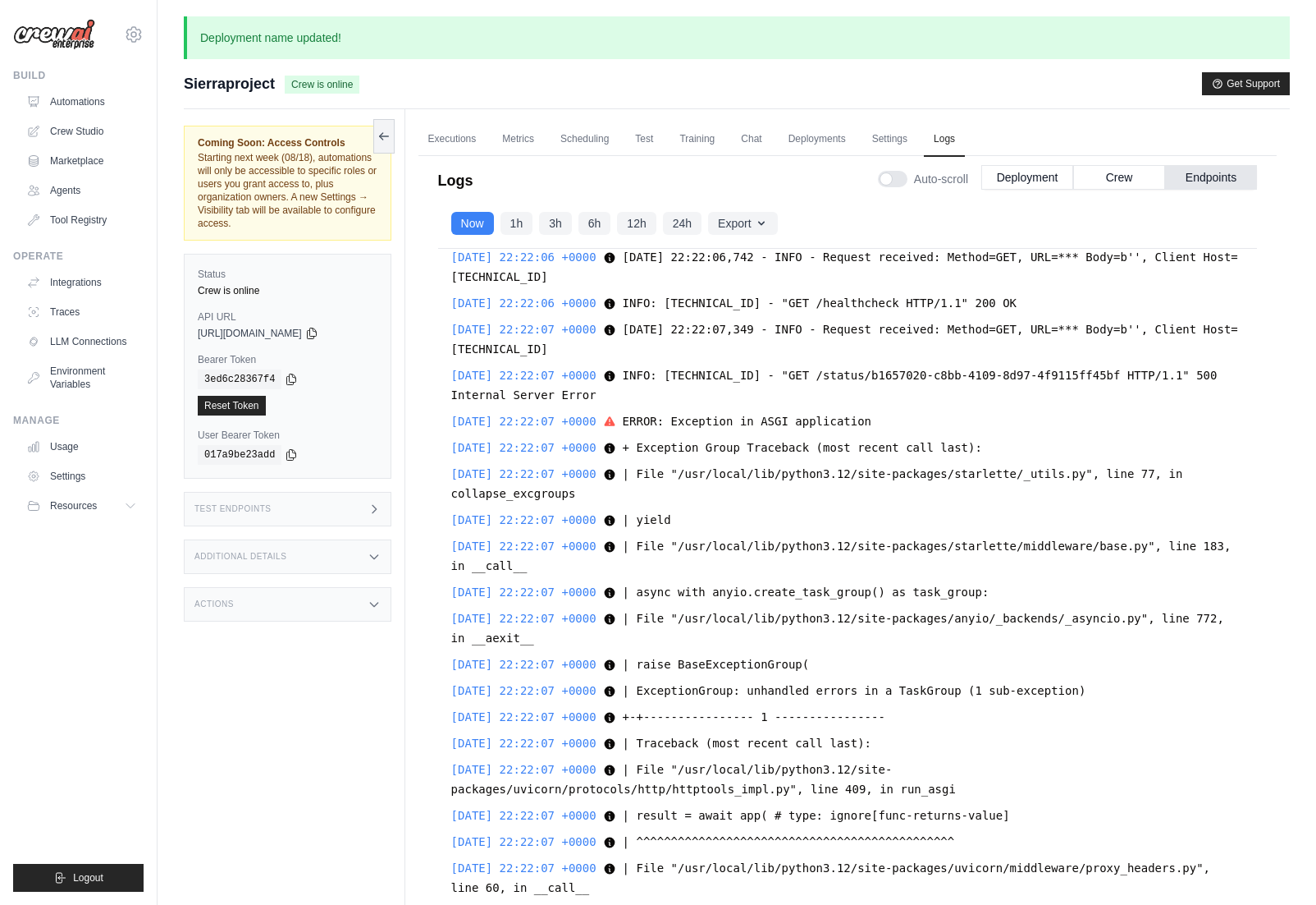
scroll to position [1573, 0]
